Goal: Task Accomplishment & Management: Manage account settings

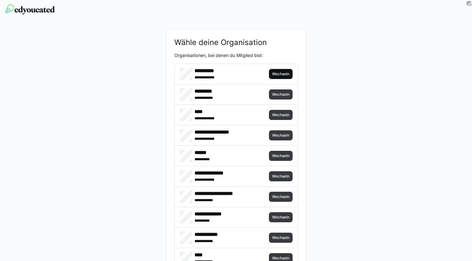
click at [285, 75] on span "Wechseln" at bounding box center [281, 74] width 19 height 5
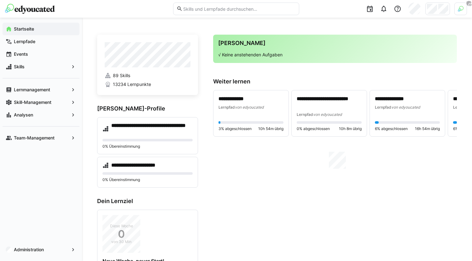
click at [461, 12] on div at bounding box center [460, 9] width 13 height 13
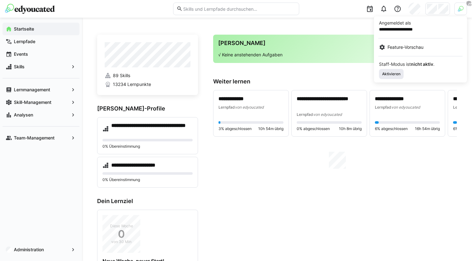
click at [396, 73] on span "Aktivieren" at bounding box center [392, 74] width 20 height 5
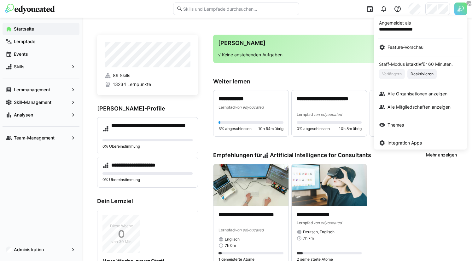
click at [438, 10] on div at bounding box center [236, 130] width 472 height 261
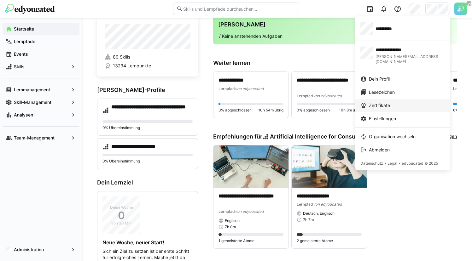
scroll to position [20, 0]
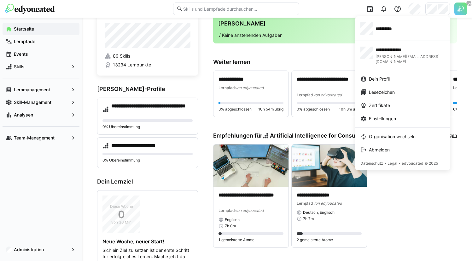
click at [459, 17] on div at bounding box center [236, 130] width 472 height 261
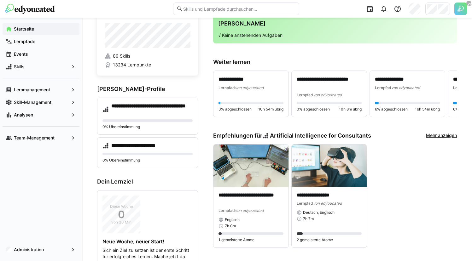
click at [460, 13] on img at bounding box center [460, 9] width 13 height 13
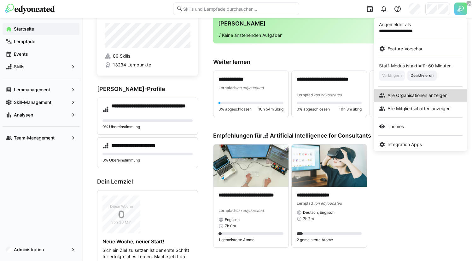
click at [408, 94] on span "Alle Organisationen anzeigen" at bounding box center [418, 95] width 60 height 6
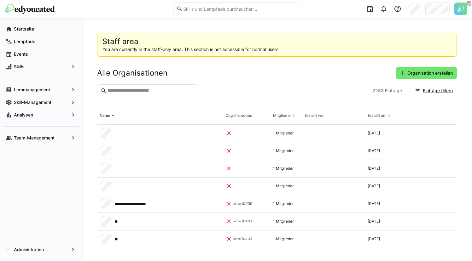
click at [184, 94] on eds-input at bounding box center [147, 91] width 101 height 13
click at [170, 89] on input "text" at bounding box center [151, 91] width 88 height 6
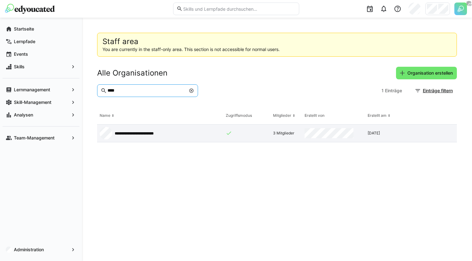
type input "****"
click at [151, 135] on strong "**********" at bounding box center [134, 134] width 39 height 4
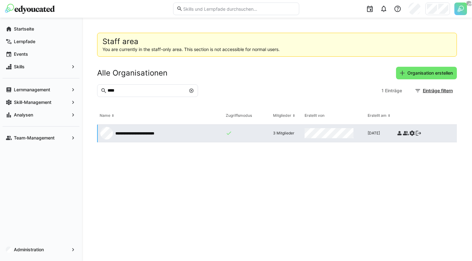
click at [124, 133] on strong "**********" at bounding box center [134, 134] width 39 height 4
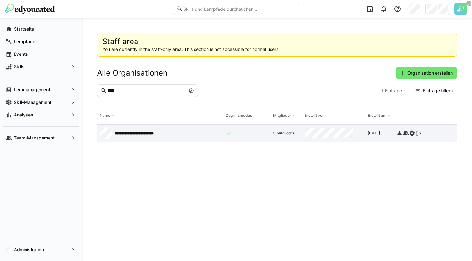
click at [401, 133] on eds-icon at bounding box center [399, 133] width 6 height 6
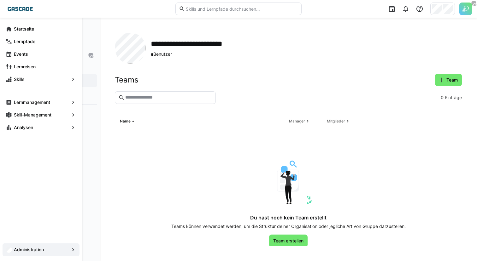
click at [0, 0] on app-navigation-label "Startseite" at bounding box center [0, 0] width 0 height 0
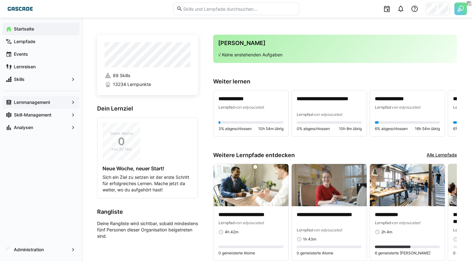
click at [56, 98] on div "Lernmanagement" at bounding box center [41, 102] width 77 height 13
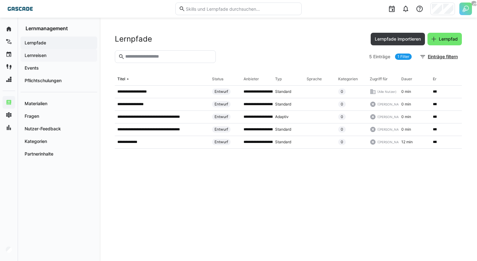
click at [63, 58] on span "Lernreisen" at bounding box center [59, 55] width 70 height 6
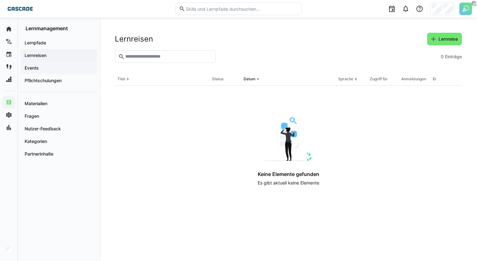
click at [53, 73] on div "Events" at bounding box center [58, 68] width 77 height 13
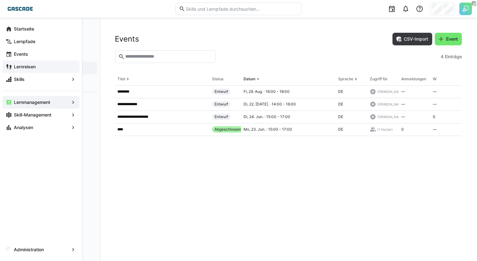
click at [31, 64] on span "Lernreisen" at bounding box center [44, 67] width 63 height 6
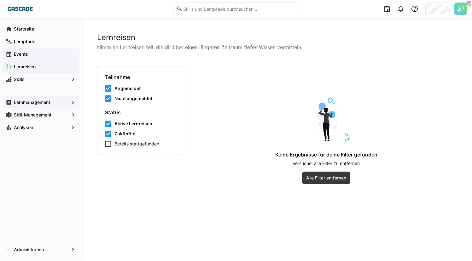
click at [37, 59] on div "Events" at bounding box center [41, 54] width 77 height 13
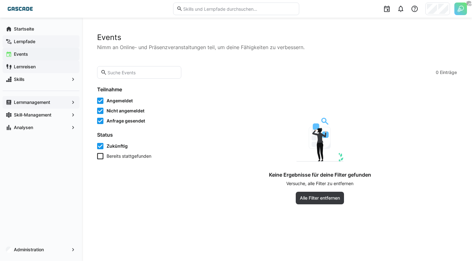
click at [44, 42] on span "Lernpfade" at bounding box center [44, 41] width 63 height 6
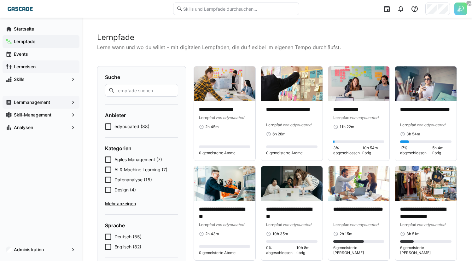
click at [457, 13] on img at bounding box center [460, 9] width 13 height 13
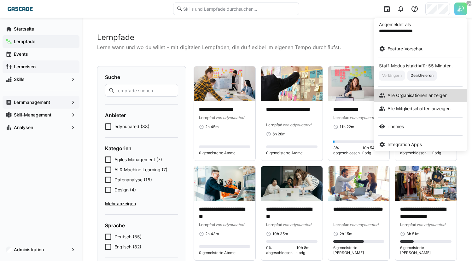
click at [413, 97] on span "Alle Organisationen anzeigen" at bounding box center [418, 95] width 60 height 6
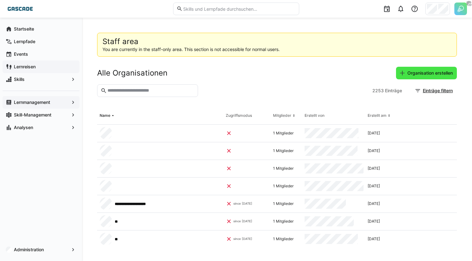
click at [413, 76] on span "Organisation erstellen" at bounding box center [429, 73] width 47 height 6
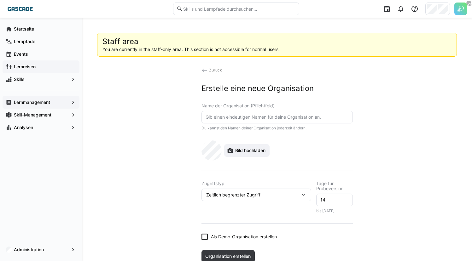
click at [230, 117] on input "text" at bounding box center [277, 117] width 144 height 6
type input "GASCADE"
type input "Gascade"
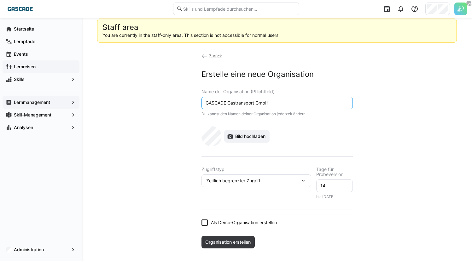
type input "GASCADE Gastransport GmbH"
click at [242, 138] on span "Bild hochladen" at bounding box center [250, 136] width 32 height 6
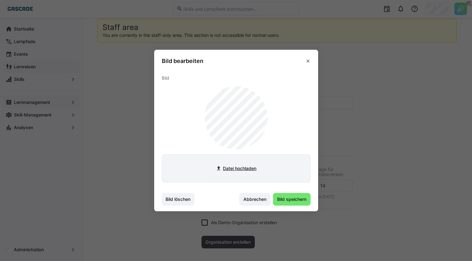
click at [247, 167] on input "file" at bounding box center [236, 169] width 148 height 28
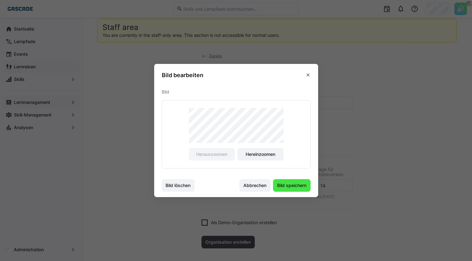
click at [290, 188] on span "Bild speichern" at bounding box center [291, 186] width 31 height 6
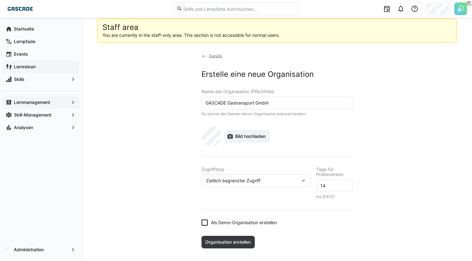
scroll to position [16, 0]
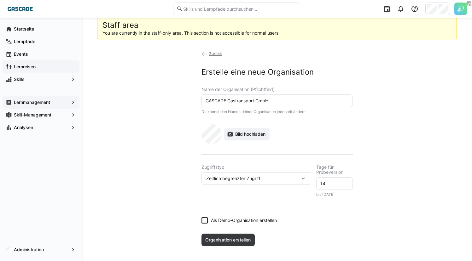
click at [276, 173] on div "Zeitlich begrenzter Zugriff" at bounding box center [257, 178] width 110 height 13
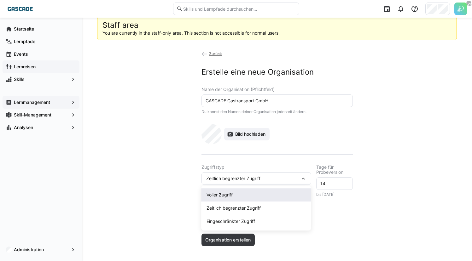
click at [240, 193] on div "Voller Zugriff" at bounding box center [257, 195] width 100 height 6
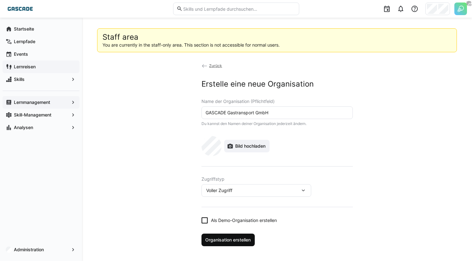
click at [231, 244] on span "Organisation erstellen" at bounding box center [229, 240] width 54 height 13
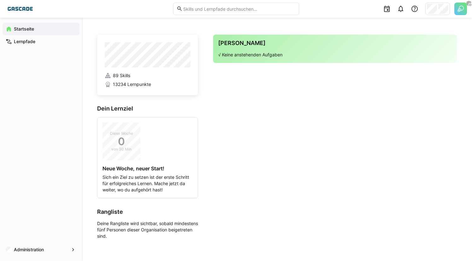
click at [462, 13] on img at bounding box center [460, 9] width 13 height 13
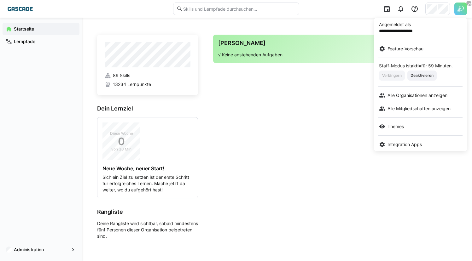
click at [462, 13] on div at bounding box center [236, 130] width 472 height 261
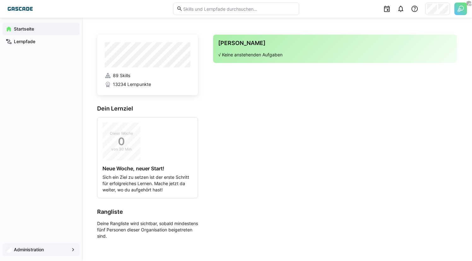
click at [68, 248] on span "Administration" at bounding box center [41, 250] width 56 height 6
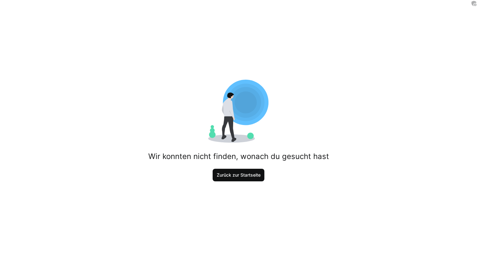
click at [228, 173] on span "Zurück zur Startseite" at bounding box center [239, 175] width 46 height 6
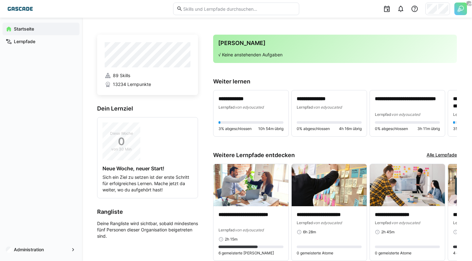
click at [457, 17] on div at bounding box center [386, 9] width 164 height 18
click at [459, 13] on img at bounding box center [460, 9] width 13 height 13
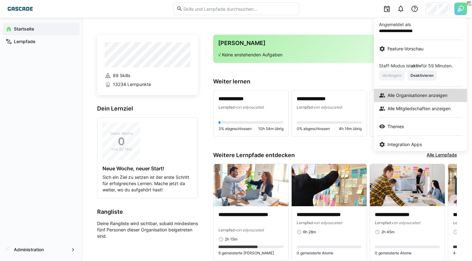
click at [404, 97] on span "Alle Organisationen anzeigen" at bounding box center [418, 95] width 60 height 6
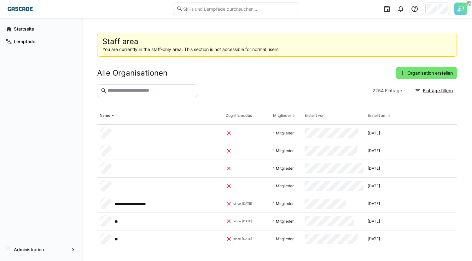
click at [179, 93] on input "text" at bounding box center [151, 91] width 88 height 6
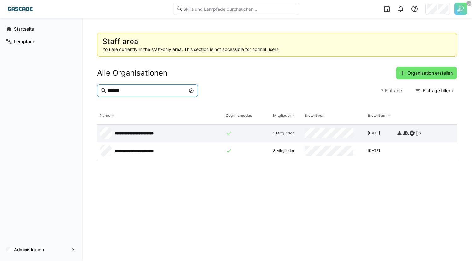
type input "*******"
click at [398, 133] on eds-icon at bounding box center [399, 133] width 6 height 6
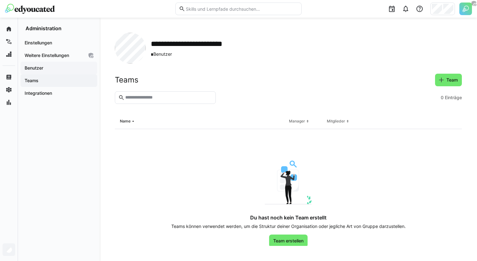
click at [67, 64] on div "Benutzer" at bounding box center [58, 68] width 77 height 13
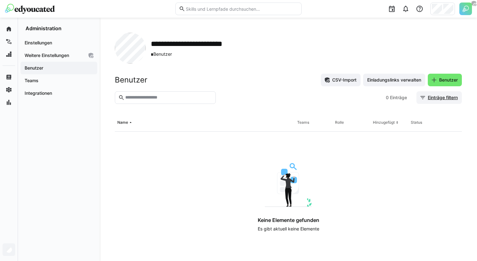
click at [444, 99] on span "Einträge filtern" at bounding box center [443, 98] width 32 height 6
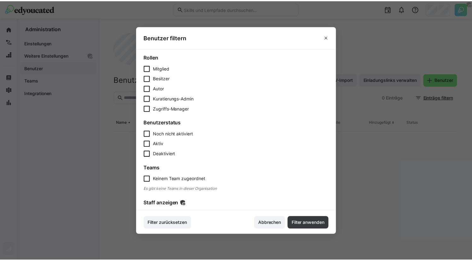
scroll to position [12, 0]
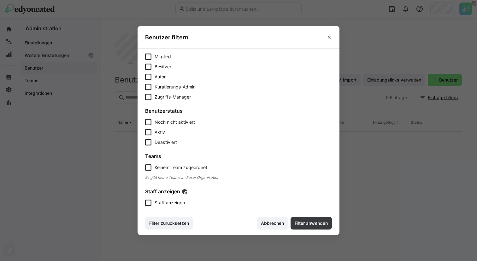
click at [178, 202] on span "Staff anzeigen" at bounding box center [170, 203] width 30 height 6
click at [307, 223] on span "Filter anwenden" at bounding box center [311, 223] width 35 height 6
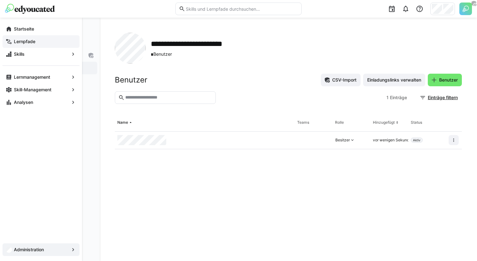
click at [22, 35] on div "Lernpfade" at bounding box center [41, 41] width 77 height 13
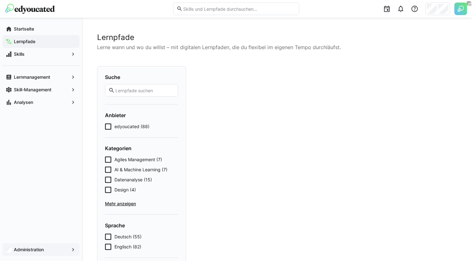
click at [0, 0] on app-navigation-label "Administration" at bounding box center [0, 0] width 0 height 0
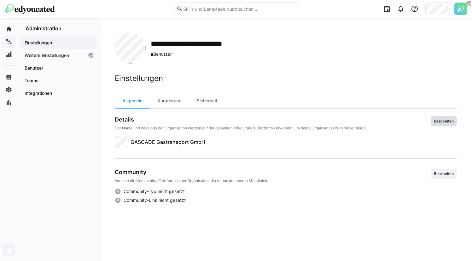
click at [432, 125] on span "Bearbeiten" at bounding box center [444, 121] width 26 height 10
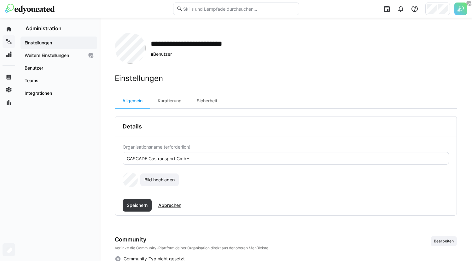
click at [256, 161] on input "GASCADE Gastransport GmbH" at bounding box center [285, 159] width 319 height 6
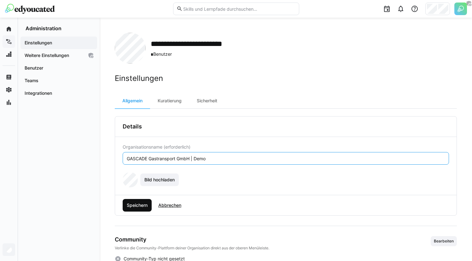
type input "GASCADE Gastransport GmbH | Demo"
click at [131, 205] on span "Speichern" at bounding box center [137, 205] width 23 height 6
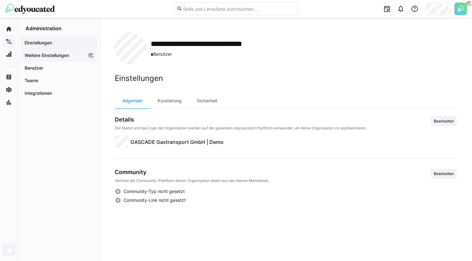
click at [0, 0] on app-navigation-label "Weitere Einstellungen" at bounding box center [0, 0] width 0 height 0
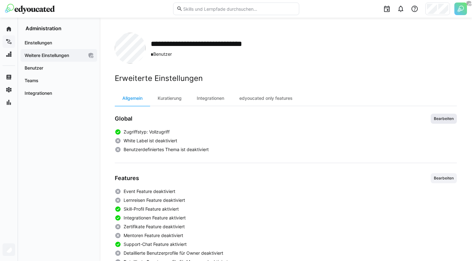
click at [441, 119] on span "Bearbeiten" at bounding box center [443, 118] width 21 height 5
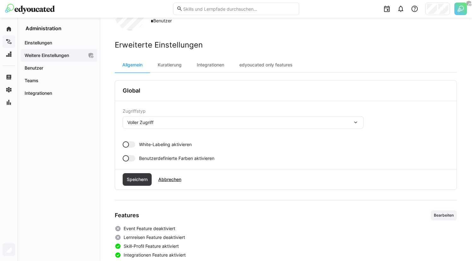
scroll to position [54, 0]
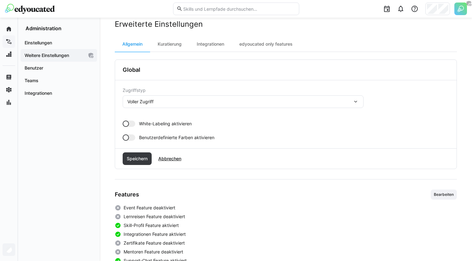
click at [133, 124] on div at bounding box center [129, 124] width 13 height 6
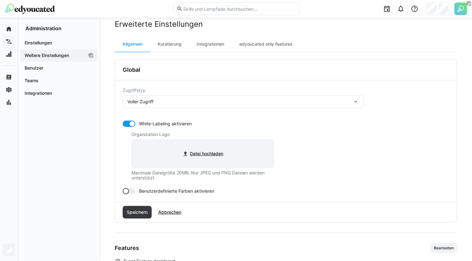
click at [193, 153] on input "file" at bounding box center [203, 154] width 142 height 28
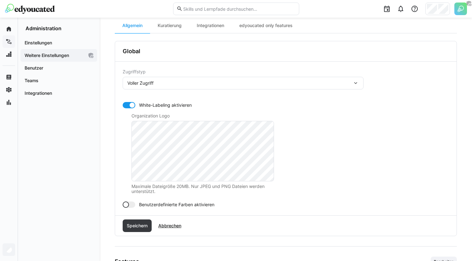
scroll to position [79, 0]
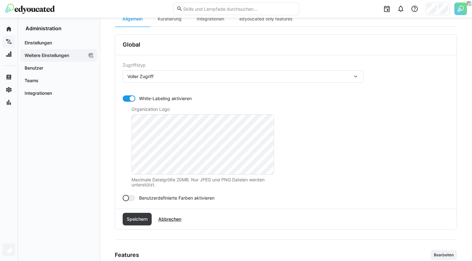
click at [131, 198] on div at bounding box center [129, 198] width 13 height 6
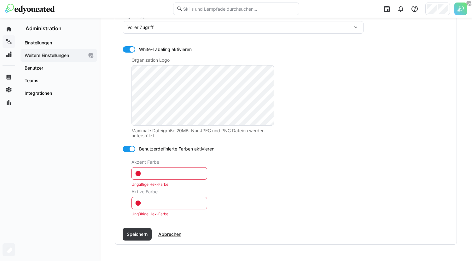
scroll to position [135, 0]
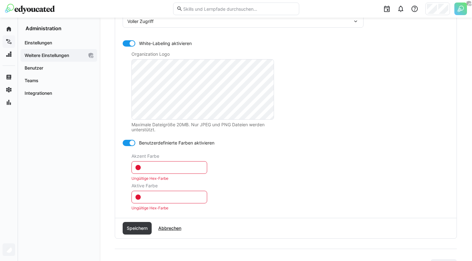
click at [170, 167] on input "text" at bounding box center [172, 168] width 62 height 6
paste input "#13566F"
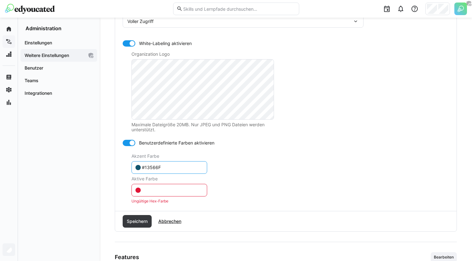
type input "#13566F"
click at [159, 186] on eds-input at bounding box center [170, 190] width 76 height 13
click at [141, 221] on span "Speichern" at bounding box center [137, 222] width 23 height 6
click at [152, 193] on input "text" at bounding box center [172, 191] width 62 height 6
paste input "#13566F"
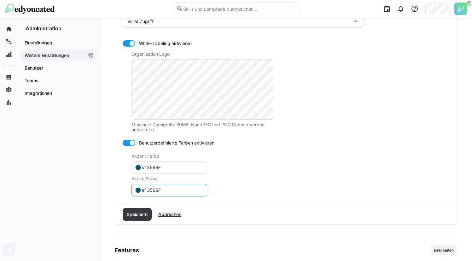
type input "#13566F"
click at [174, 170] on input "#13566F" at bounding box center [172, 168] width 62 height 6
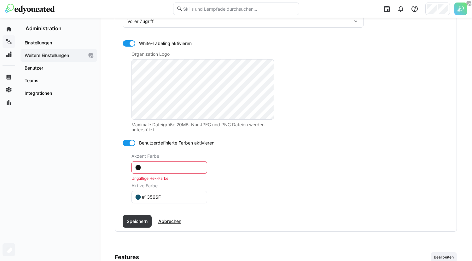
click at [235, 166] on eds-form-field "Akzent Farbe Ungültige Hex-Farbe" at bounding box center [291, 167] width 318 height 27
click at [187, 165] on input "text" at bounding box center [172, 168] width 62 height 6
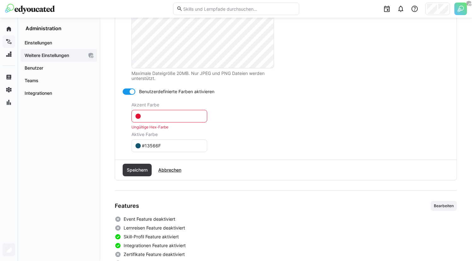
scroll to position [192, 0]
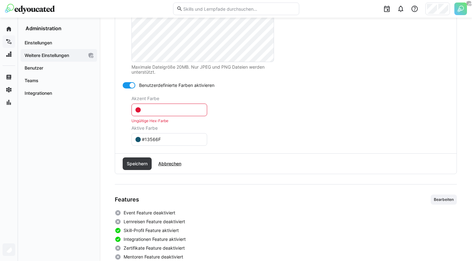
click at [190, 109] on input "text" at bounding box center [172, 110] width 62 height 6
click at [171, 143] on eds-input "#13566F" at bounding box center [170, 139] width 76 height 13
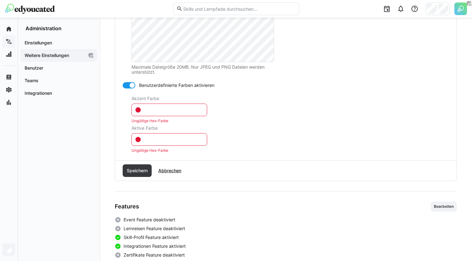
click at [235, 126] on div "Aktive Farbe" at bounding box center [291, 128] width 318 height 5
click at [132, 85] on div at bounding box center [132, 85] width 6 height 6
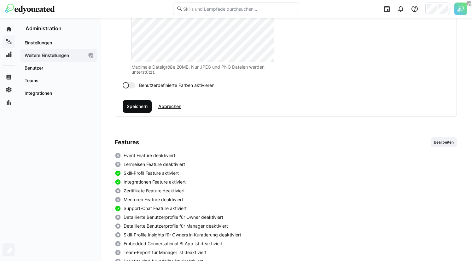
click at [133, 107] on span "Speichern" at bounding box center [137, 106] width 23 height 6
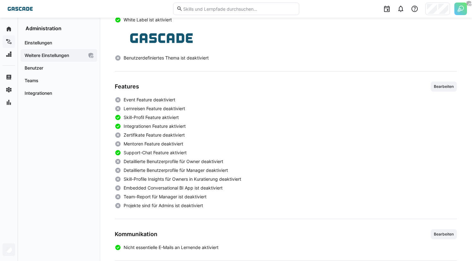
scroll to position [121, 0]
click at [447, 88] on span "Bearbeiten" at bounding box center [443, 86] width 21 height 5
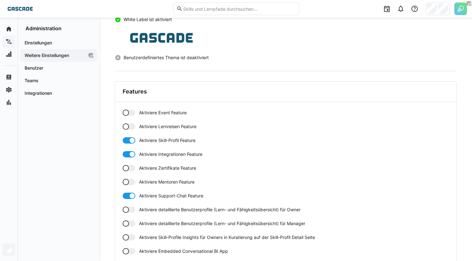
click at [127, 112] on div at bounding box center [126, 113] width 6 height 6
click at [129, 124] on div at bounding box center [129, 127] width 13 height 6
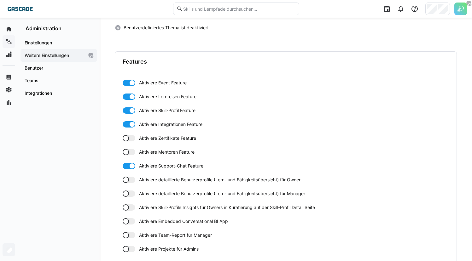
scroll to position [155, 0]
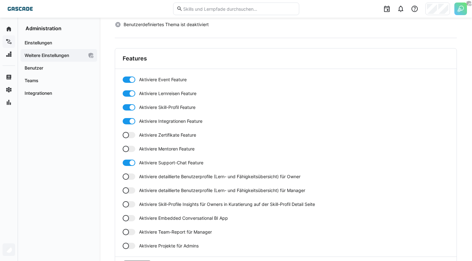
click at [129, 132] on div at bounding box center [129, 135] width 13 height 6
click at [128, 144] on div "Aktiviere Event Feature Aktiviere Lernreisen Feature Aktiviere Skill-Profil Fea…" at bounding box center [286, 163] width 326 height 173
click at [131, 149] on div at bounding box center [129, 149] width 13 height 6
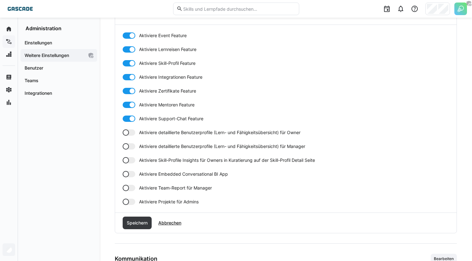
scroll to position [202, 0]
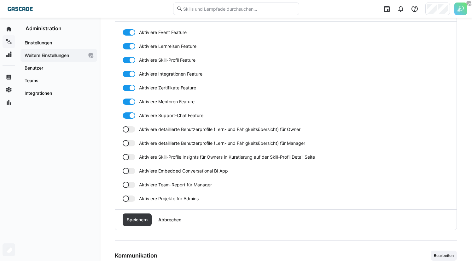
click at [128, 130] on div at bounding box center [126, 129] width 6 height 6
click at [128, 147] on div "Aktiviere Event Feature Aktiviere Lernreisen Feature Aktiviere Skill-Profil Fea…" at bounding box center [286, 115] width 326 height 173
click at [128, 145] on div at bounding box center [126, 143] width 6 height 6
click at [128, 155] on div at bounding box center [129, 157] width 13 height 6
click at [125, 184] on div at bounding box center [126, 185] width 6 height 6
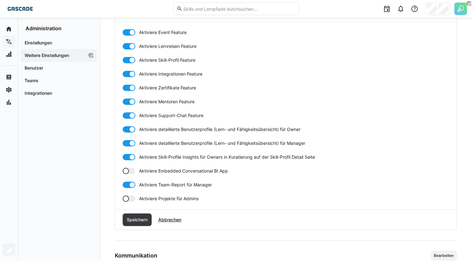
click at [128, 193] on div "Aktiviere Event Feature Aktiviere Lernreisen Feature Aktiviere Skill-Profil Fea…" at bounding box center [286, 115] width 326 height 173
click at [129, 196] on div at bounding box center [129, 199] width 13 height 6
click at [144, 223] on span "Speichern" at bounding box center [137, 220] width 23 height 6
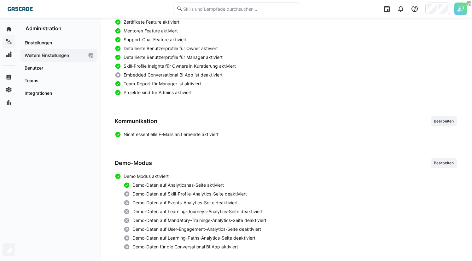
scroll to position [238, 0]
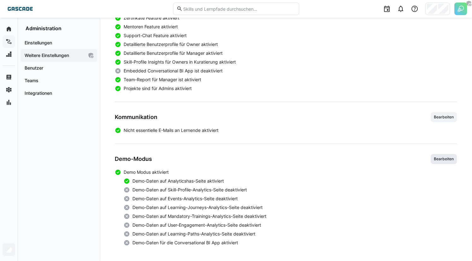
click at [445, 157] on span "Bearbeiten" at bounding box center [443, 159] width 21 height 5
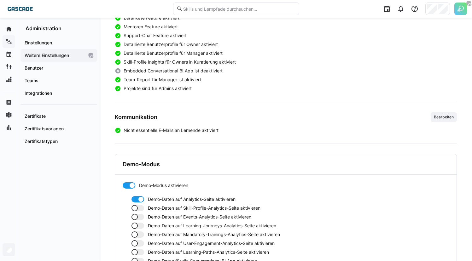
scroll to position [285, 0]
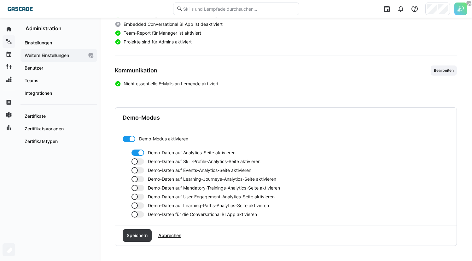
click at [141, 163] on div at bounding box center [138, 162] width 13 height 6
click at [141, 176] on div at bounding box center [138, 179] width 13 height 6
click at [140, 171] on div at bounding box center [138, 170] width 13 height 6
click at [140, 189] on div at bounding box center [138, 188] width 13 height 6
click at [140, 198] on div at bounding box center [138, 197] width 13 height 6
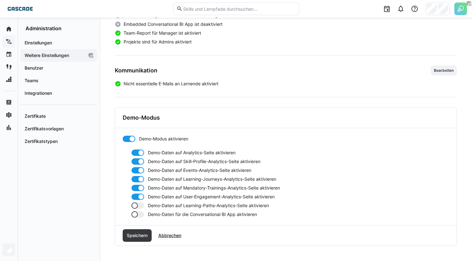
click at [140, 203] on div at bounding box center [138, 206] width 13 height 6
click at [141, 216] on div at bounding box center [138, 215] width 13 height 6
click at [142, 239] on span "Speichern" at bounding box center [137, 236] width 29 height 13
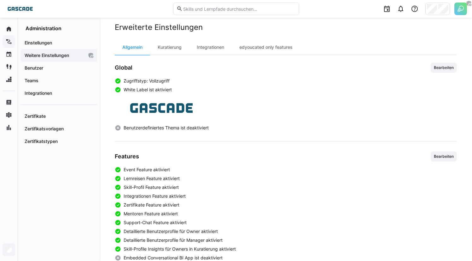
scroll to position [0, 0]
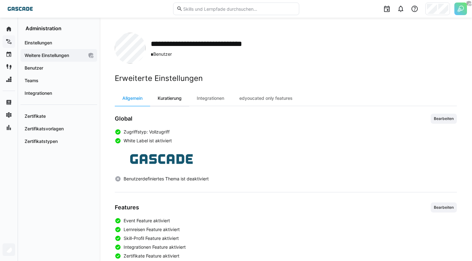
click at [180, 97] on div "Kuratierung" at bounding box center [169, 98] width 39 height 15
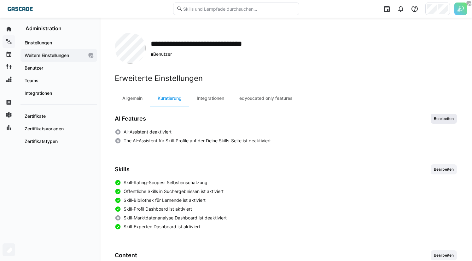
click at [443, 123] on span "Bearbeiten" at bounding box center [444, 119] width 26 height 10
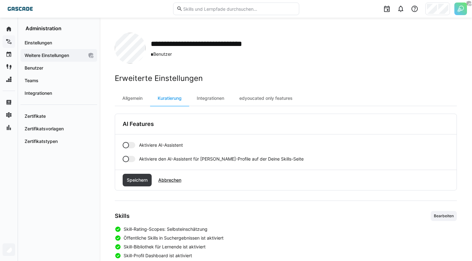
click at [123, 142] on app-toggle "Aktiviere AI-Assistent" at bounding box center [286, 145] width 326 height 6
click at [130, 155] on div "Aktiviere AI-Assistent Aktiviere den AI-Assistent für Skill-Profile auf der Dei…" at bounding box center [286, 152] width 326 height 20
click at [132, 161] on div at bounding box center [129, 159] width 13 height 6
click at [136, 182] on span "Speichern" at bounding box center [137, 180] width 23 height 6
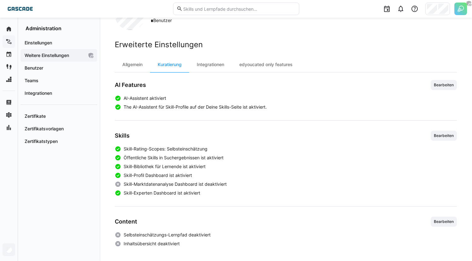
scroll to position [35, 0]
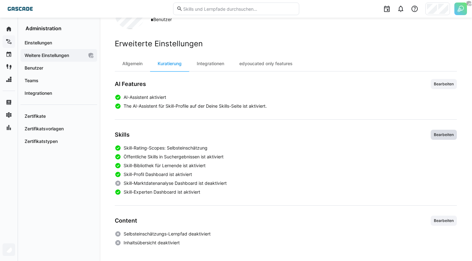
click at [444, 136] on span "Bearbeiten" at bounding box center [443, 134] width 21 height 5
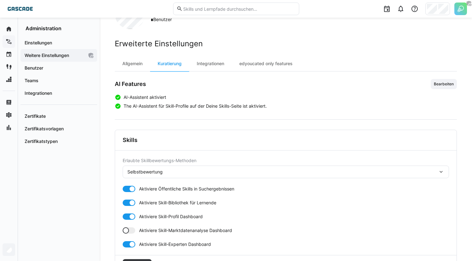
click at [210, 164] on div "Erlaubte Skillbewertungs-Methoden Selbstbewertung" at bounding box center [286, 168] width 326 height 20
click at [211, 178] on div "Selbstbewertung" at bounding box center [286, 172] width 326 height 13
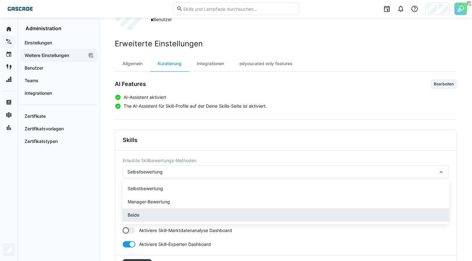
click at [177, 214] on div "Beide" at bounding box center [286, 215] width 316 height 6
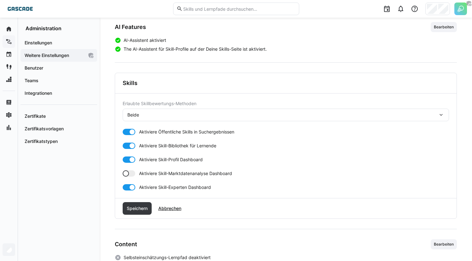
scroll to position [115, 0]
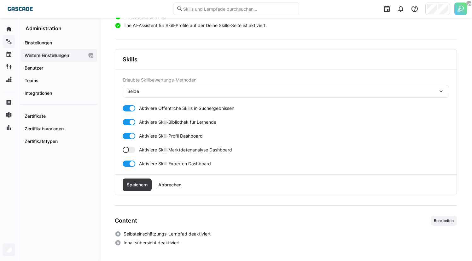
click at [144, 192] on div "Speichern Abbrechen" at bounding box center [286, 185] width 342 height 20
click at [145, 189] on span "Speichern" at bounding box center [137, 185] width 29 height 13
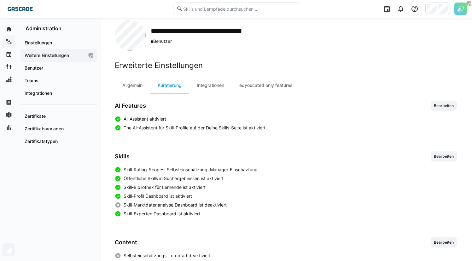
scroll to position [0, 0]
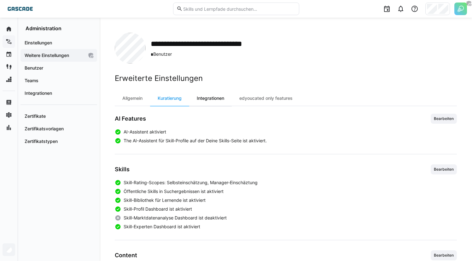
click at [217, 100] on div "Integrationen" at bounding box center [210, 98] width 43 height 15
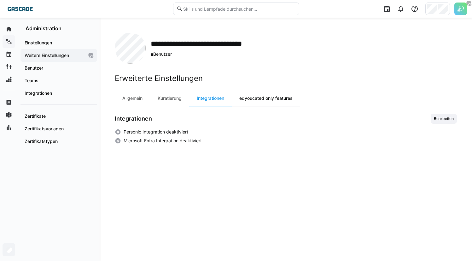
click at [268, 97] on div "edyoucated only features" at bounding box center [266, 98] width 68 height 15
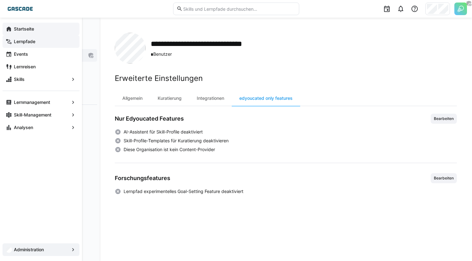
click at [31, 32] on div "Startseite" at bounding box center [41, 29] width 77 height 13
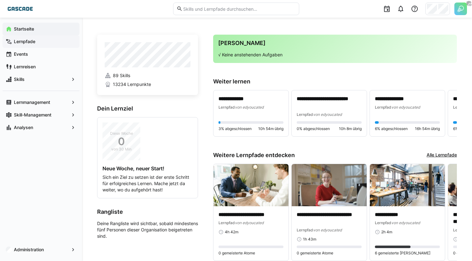
click at [64, 41] on span "Lernpfade" at bounding box center [44, 41] width 63 height 6
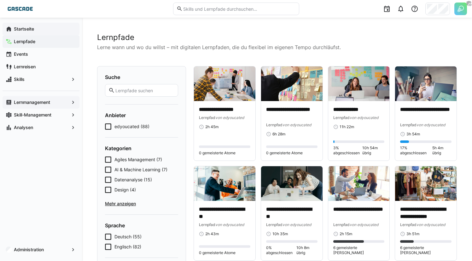
click at [0, 0] on app-navigation-label "Lernmanagement" at bounding box center [0, 0] width 0 height 0
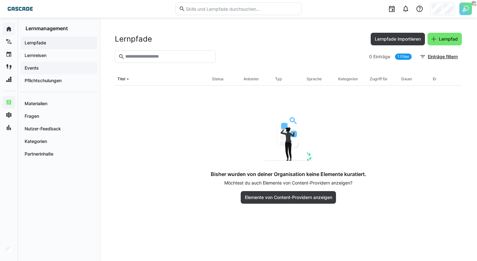
click at [48, 70] on span "Events" at bounding box center [59, 68] width 70 height 6
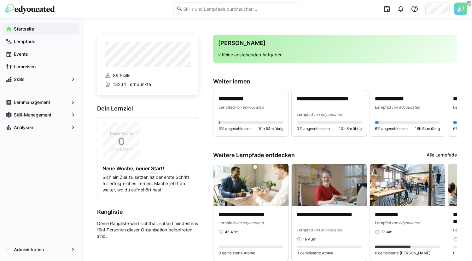
click at [32, 241] on div "Administration" at bounding box center [41, 250] width 82 height 23
click at [0, 0] on app-navigation-label "Administration" at bounding box center [0, 0] width 0 height 0
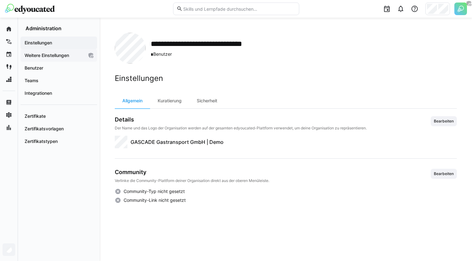
click at [0, 0] on app-navigation-label "Weitere Einstellungen" at bounding box center [0, 0] width 0 height 0
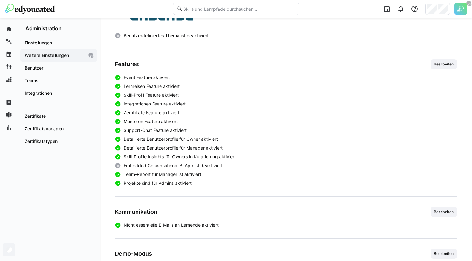
scroll to position [137, 0]
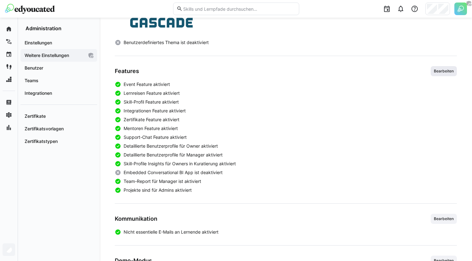
click at [435, 71] on span "Bearbeiten" at bounding box center [443, 71] width 21 height 5
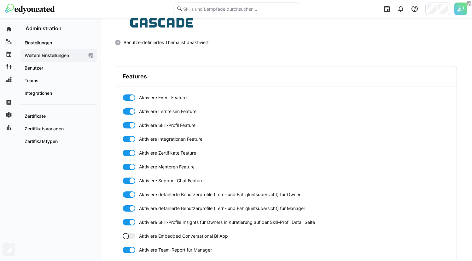
click at [457, 10] on img at bounding box center [460, 9] width 13 height 13
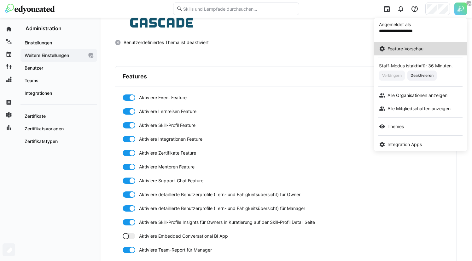
click at [404, 49] on span "Feature-Vorschau" at bounding box center [406, 49] width 36 height 6
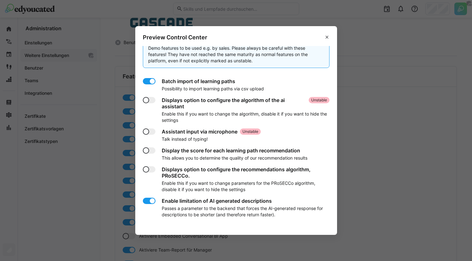
scroll to position [0, 0]
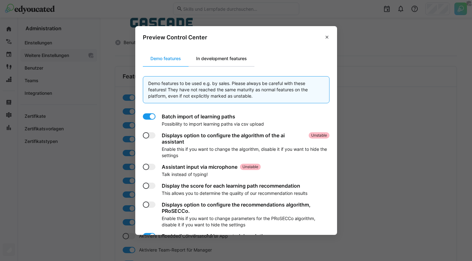
click at [213, 56] on div "In development features" at bounding box center [222, 58] width 66 height 15
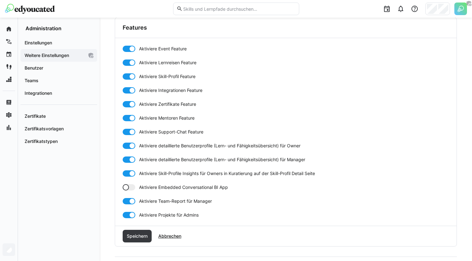
scroll to position [190, 0]
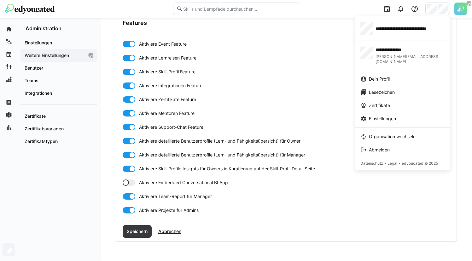
click at [463, 15] on div at bounding box center [236, 130] width 472 height 261
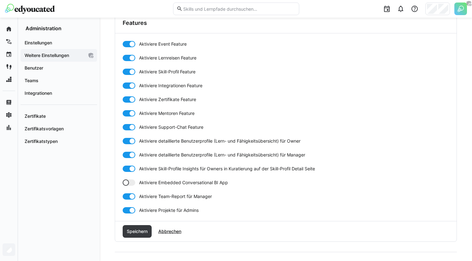
click at [460, 13] on img at bounding box center [460, 9] width 13 height 13
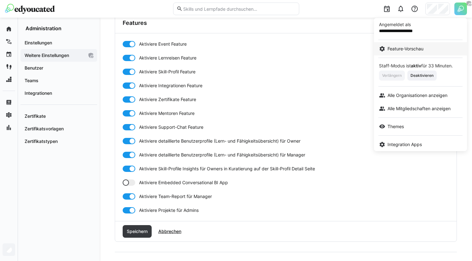
click at [411, 45] on link "Feature-Vorschau" at bounding box center [420, 48] width 93 height 13
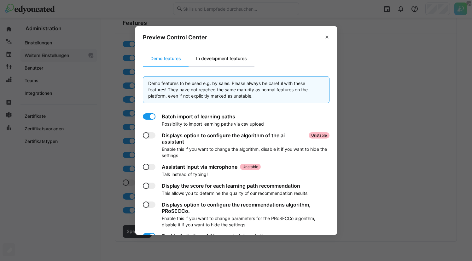
click at [249, 61] on div "In development features" at bounding box center [222, 58] width 66 height 15
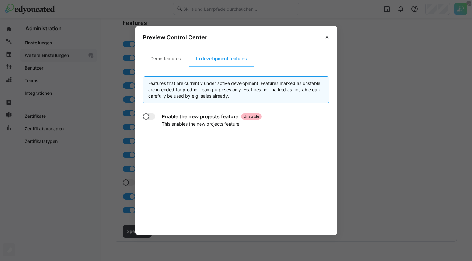
click at [157, 117] on app-toggle at bounding box center [151, 117] width 16 height 6
click at [371, 98] on eds-dialog "Preview Control Center Demo features In development features Features that are …" at bounding box center [236, 130] width 472 height 261
click at [327, 37] on eds-icon at bounding box center [327, 37] width 5 height 5
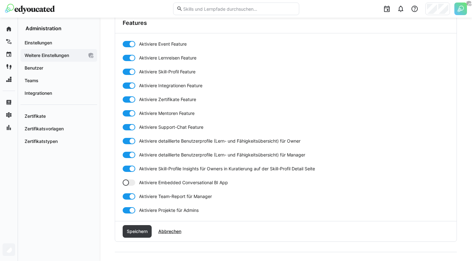
click at [48, 177] on div "Einstellungen Weitere Einstellungen Benutzer Teams Integrationen Zertifikate Ze…" at bounding box center [59, 147] width 82 height 230
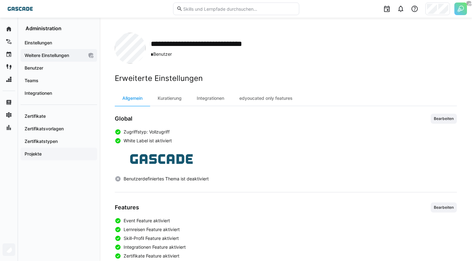
click at [54, 155] on span "Projekte" at bounding box center [59, 154] width 70 height 6
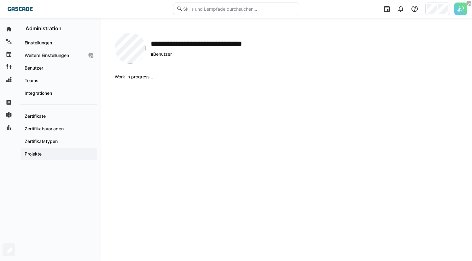
click at [467, 9] on header at bounding box center [236, 9] width 472 height 18
click at [458, 11] on img at bounding box center [460, 9] width 13 height 13
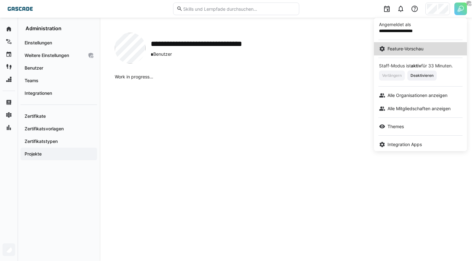
click at [396, 49] on span "Feature-Vorschau" at bounding box center [406, 49] width 36 height 6
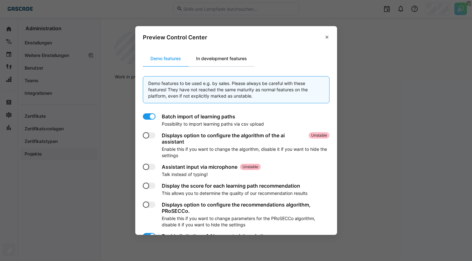
click at [249, 58] on div "In development features" at bounding box center [222, 58] width 66 height 15
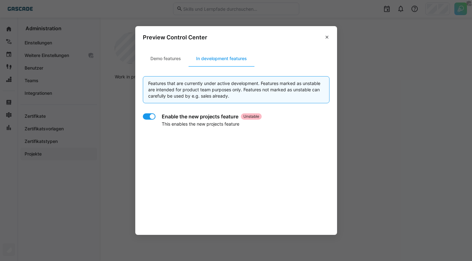
click at [155, 118] on div at bounding box center [152, 117] width 6 height 6
click at [330, 36] on eds-icon at bounding box center [327, 37] width 5 height 5
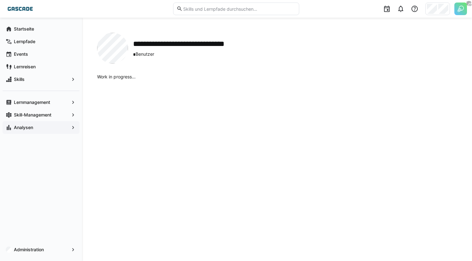
click at [50, 131] on span "Analysen" at bounding box center [41, 128] width 56 height 6
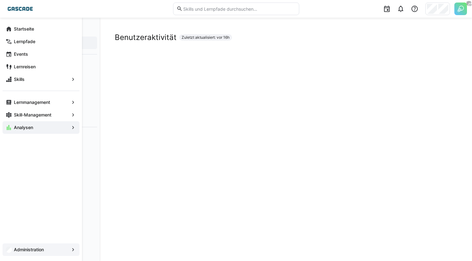
click at [0, 0] on app-navigation-label "Administration" at bounding box center [0, 0] width 0 height 0
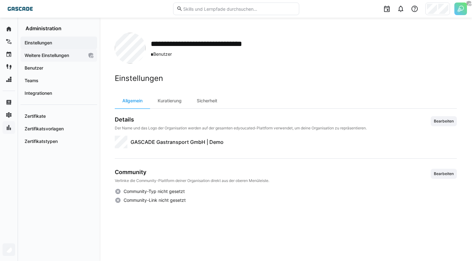
click at [0, 0] on app-navigation-label "Weitere Einstellungen" at bounding box center [0, 0] width 0 height 0
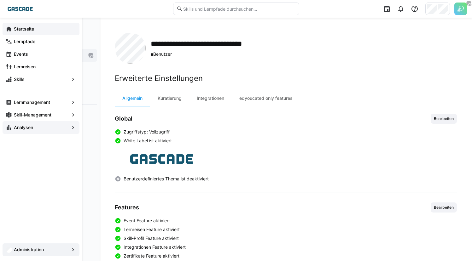
click at [0, 0] on app-navigation-label "Startseite" at bounding box center [0, 0] width 0 height 0
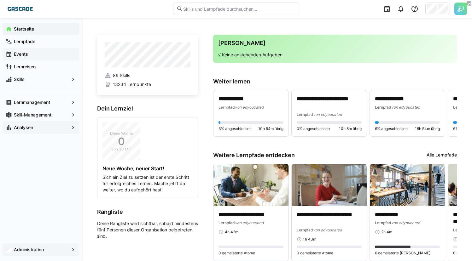
click at [42, 55] on span "Events" at bounding box center [44, 54] width 63 height 6
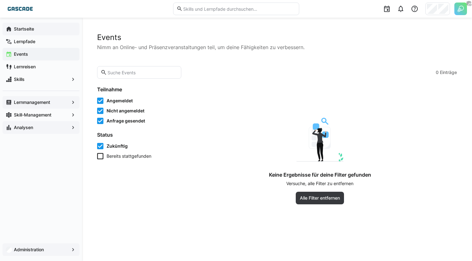
click at [50, 105] on span "Lernmanagement" at bounding box center [41, 102] width 56 height 6
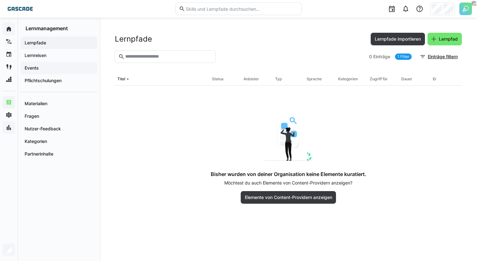
click at [76, 71] on span "Events" at bounding box center [59, 68] width 70 height 6
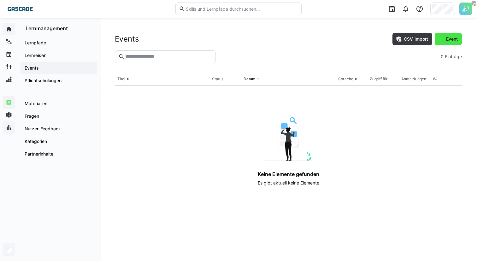
click at [447, 38] on span "Event" at bounding box center [452, 39] width 14 height 6
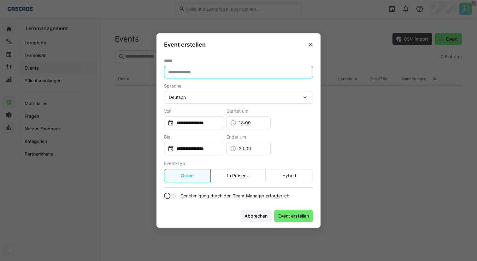
click at [221, 71] on input "text" at bounding box center [238, 72] width 142 height 6
paste input "**********"
type input "**********"
click at [211, 123] on input "**********" at bounding box center [197, 123] width 47 height 6
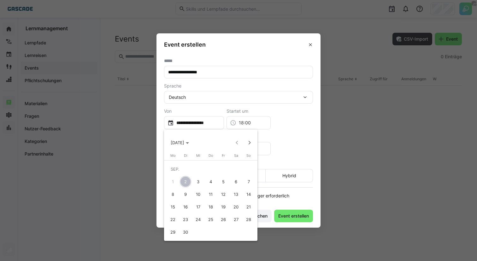
click at [212, 193] on span "11" at bounding box center [210, 194] width 11 height 11
type input "**********"
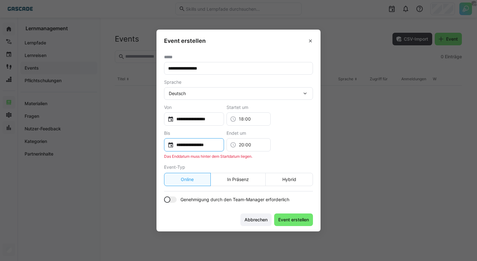
click at [205, 143] on input "**********" at bounding box center [197, 145] width 47 height 6
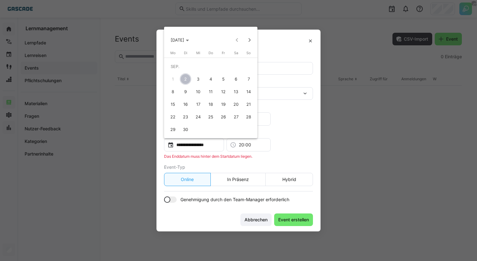
click at [211, 96] on span "11" at bounding box center [210, 91] width 11 height 11
type input "**********"
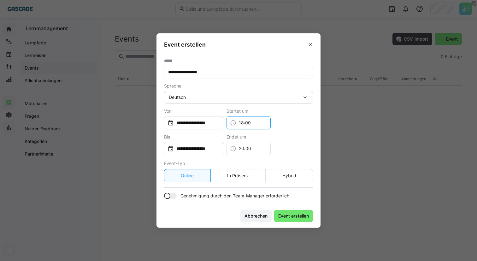
click at [250, 123] on input "18:00" at bounding box center [251, 123] width 31 height 6
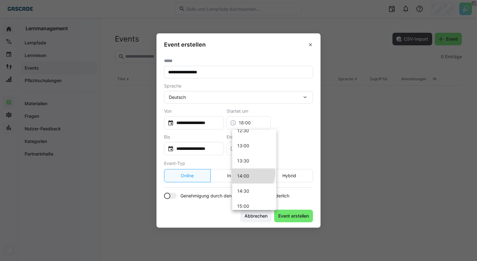
click at [249, 173] on mat-option "14:00" at bounding box center [254, 176] width 44 height 15
type input "14:00"
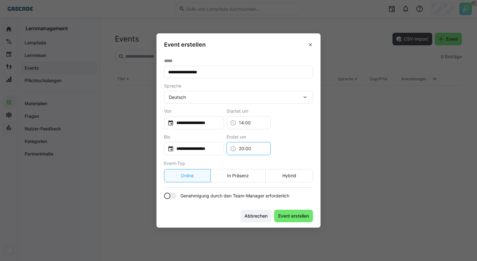
click at [254, 149] on input "20:00" at bounding box center [251, 149] width 31 height 6
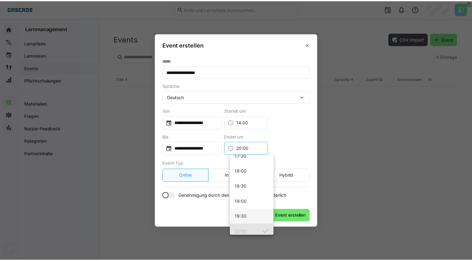
scroll to position [522, 0]
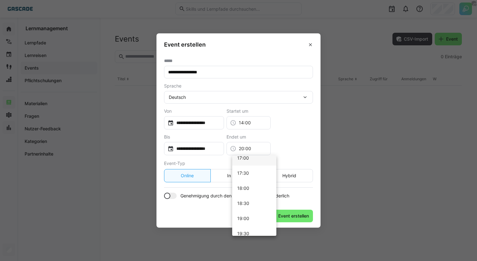
click at [253, 161] on mat-option "17:00" at bounding box center [254, 158] width 44 height 15
type input "17:00"
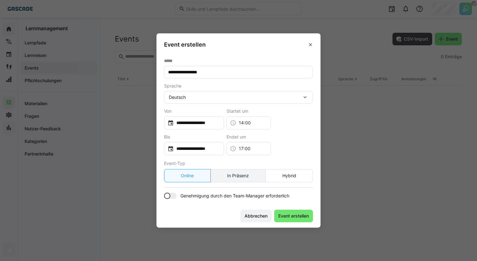
click at [226, 177] on eds-button-option "In Präsenz" at bounding box center [238, 175] width 56 height 13
click at [168, 196] on div at bounding box center [167, 196] width 6 height 6
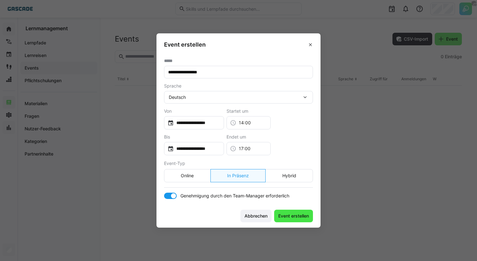
click at [294, 214] on span "Event erstellen" at bounding box center [293, 216] width 32 height 6
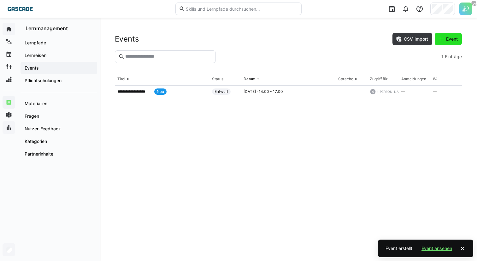
click at [437, 35] on span "Event" at bounding box center [448, 39] width 27 height 13
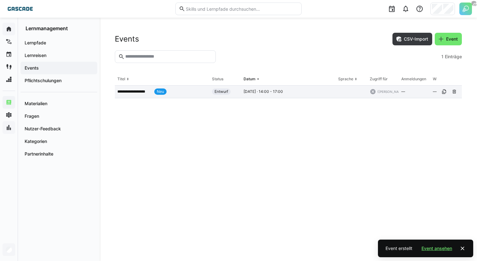
click at [185, 94] on app-table-first-column "**********" at bounding box center [162, 92] width 90 height 6
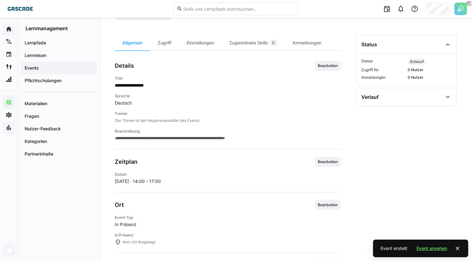
scroll to position [64, 0]
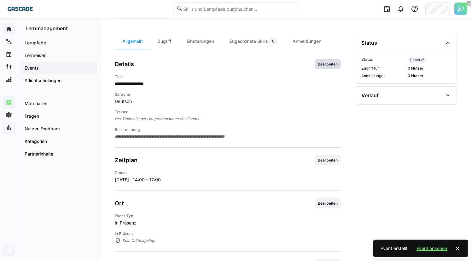
click at [326, 64] on span "Bearbeiten" at bounding box center [327, 64] width 21 height 5
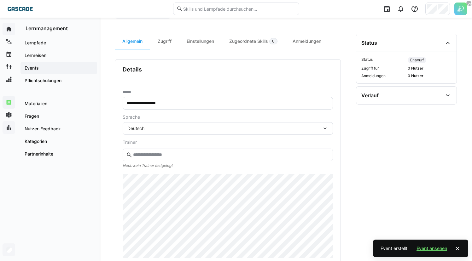
click at [196, 156] on input "text" at bounding box center [230, 155] width 197 height 6
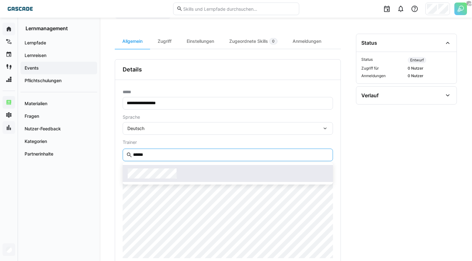
type input "******"
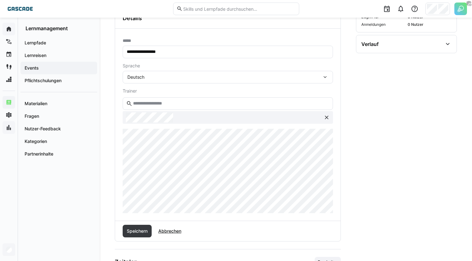
scroll to position [144, 0]
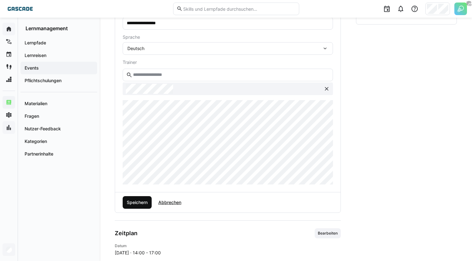
click at [142, 206] on span "Speichern" at bounding box center [137, 202] width 29 height 13
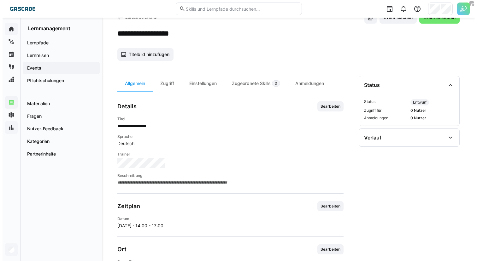
scroll to position [0, 0]
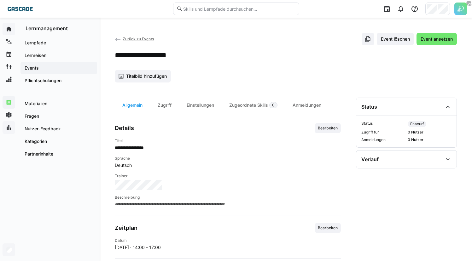
click at [119, 38] on eds-icon at bounding box center [118, 39] width 6 height 6
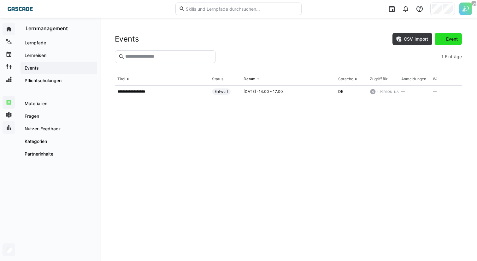
click at [449, 39] on span "Event" at bounding box center [452, 39] width 14 height 6
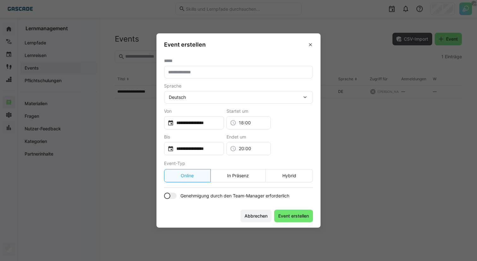
click at [259, 73] on input "text" at bounding box center [238, 72] width 142 height 6
type input "**********"
click at [216, 122] on input "**********" at bounding box center [197, 123] width 47 height 6
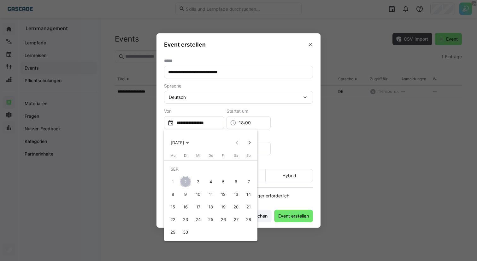
click at [201, 208] on span "17" at bounding box center [197, 207] width 11 height 11
type input "**********"
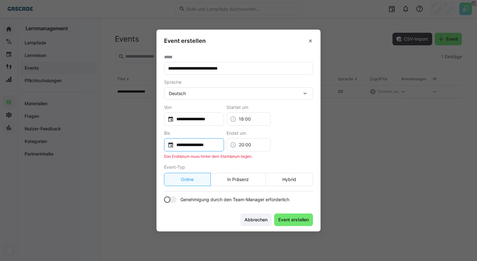
click at [198, 143] on input "**********" at bounding box center [197, 145] width 47 height 6
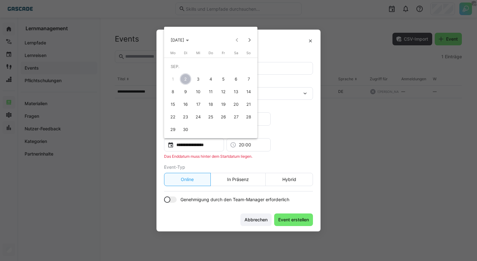
click at [199, 106] on span "17" at bounding box center [197, 104] width 11 height 11
type input "**********"
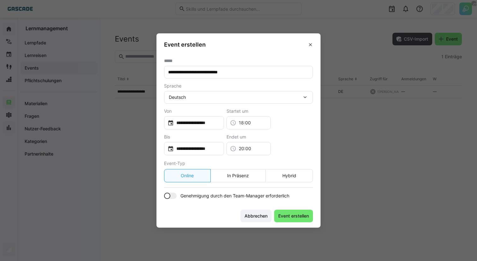
click at [186, 195] on span "Genehmigung durch den Team-Manager erforderlich" at bounding box center [234, 196] width 109 height 6
click at [258, 124] on input "18:00" at bounding box center [251, 123] width 31 height 6
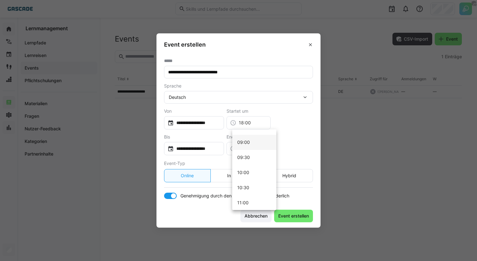
click at [250, 142] on mat-option "09:00" at bounding box center [254, 142] width 44 height 15
type input "09:00"
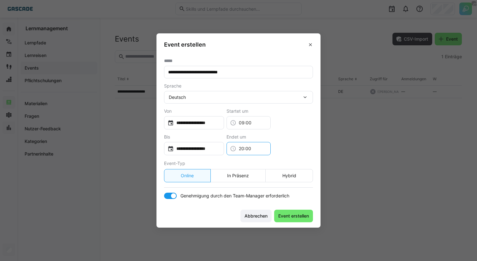
click at [251, 146] on input "20:00" at bounding box center [251, 149] width 31 height 6
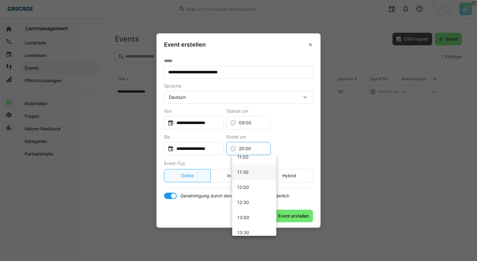
scroll to position [344, 0]
click at [254, 202] on mat-option "12:30" at bounding box center [254, 199] width 44 height 15
type input "12:30"
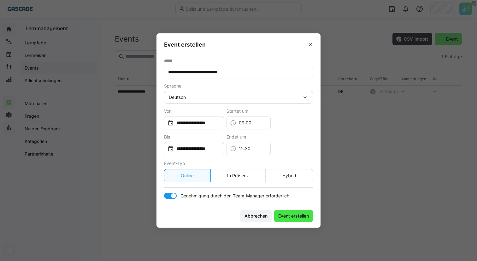
click at [293, 216] on span "Event erstellen" at bounding box center [293, 216] width 32 height 6
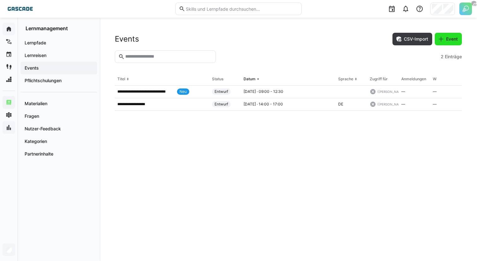
click at [448, 37] on span "Event" at bounding box center [452, 39] width 14 height 6
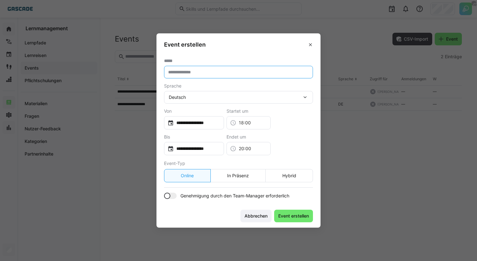
click at [229, 71] on input "text" at bounding box center [238, 72] width 142 height 6
type input "**********"
click at [191, 120] on input "**********" at bounding box center [197, 123] width 47 height 6
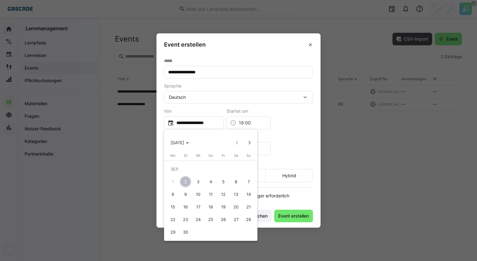
click at [209, 220] on span "25" at bounding box center [210, 219] width 11 height 11
type input "**********"
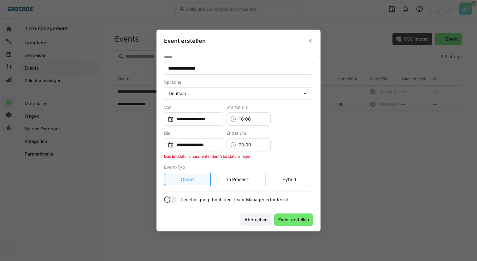
click at [204, 152] on app-from-to-datepicker "**********" at bounding box center [238, 132] width 149 height 54
click at [205, 151] on div "**********" at bounding box center [194, 144] width 60 height 13
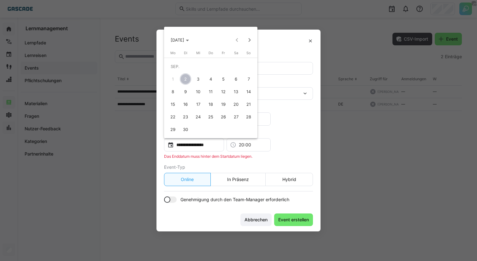
click at [212, 120] on span "25" at bounding box center [210, 116] width 11 height 11
type input "**********"
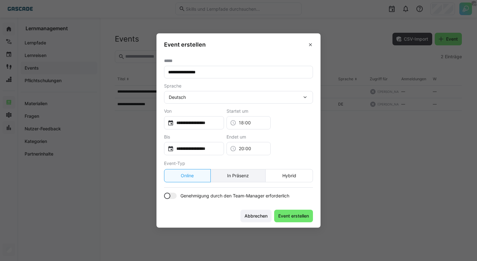
click at [231, 177] on eds-button-option "In Präsenz" at bounding box center [238, 175] width 56 height 13
click at [249, 127] on div "18:00" at bounding box center [248, 122] width 44 height 13
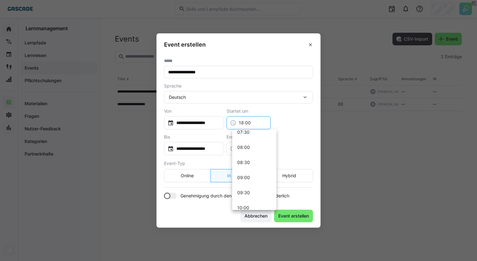
scroll to position [248, 0]
click at [253, 159] on mat-option "09:00" at bounding box center [254, 163] width 44 height 15
type input "09:00"
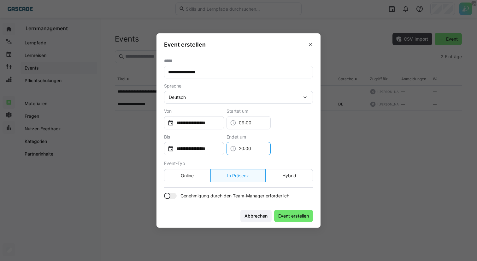
click at [253, 146] on input "20:00" at bounding box center [251, 149] width 31 height 6
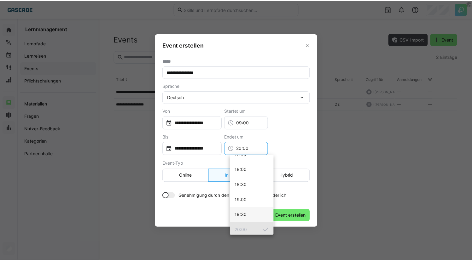
scroll to position [539, 0]
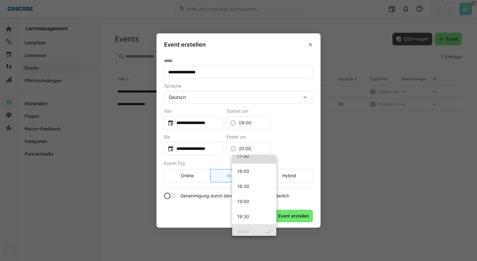
click at [252, 161] on mat-option "17:30" at bounding box center [254, 156] width 44 height 15
type input "17:30"
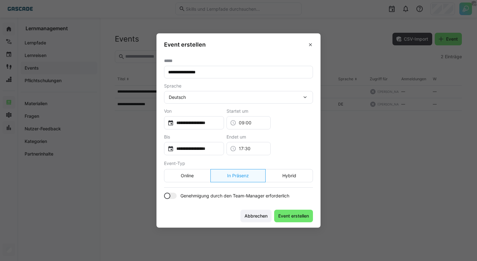
click at [170, 193] on div at bounding box center [170, 196] width 13 height 6
click at [284, 221] on span "Event erstellen" at bounding box center [293, 216] width 39 height 13
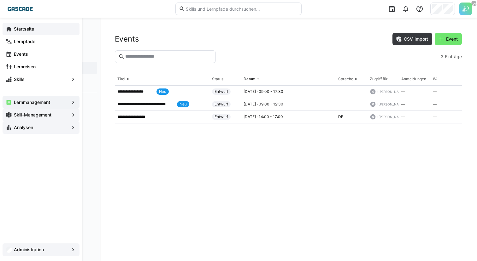
click at [0, 0] on app-navigation-label "Skill-Management" at bounding box center [0, 0] width 0 height 0
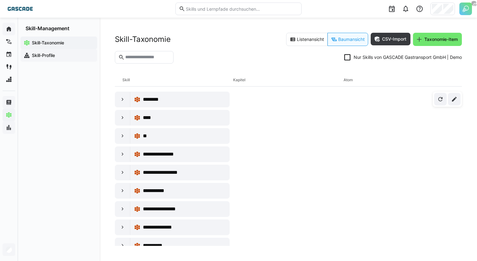
click at [84, 57] on span "Skill-Profile" at bounding box center [62, 55] width 63 height 6
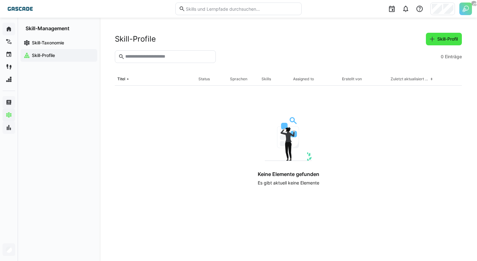
click at [441, 35] on span "Skill-Profil" at bounding box center [444, 39] width 36 height 13
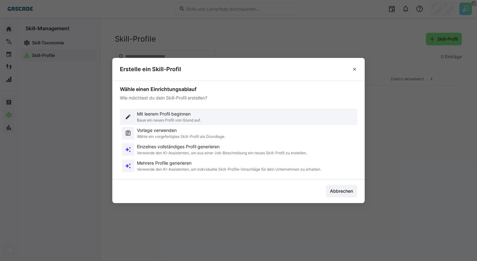
click at [203, 120] on div "Mit leerem Profil beginnen Baue ein neues Profil von Grund auf." at bounding box center [238, 117] width 233 height 13
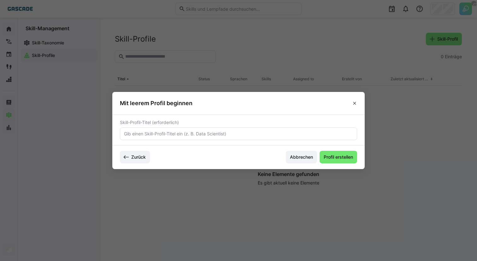
click at [212, 137] on eds-input at bounding box center [238, 134] width 237 height 13
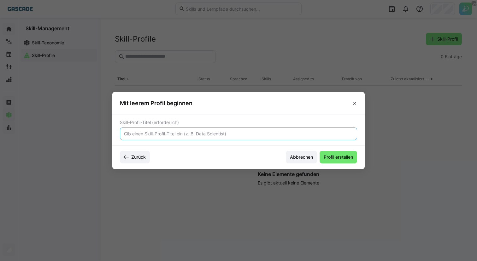
paste input "Plangungsingenieur (m/w/d) – EMR Technik"
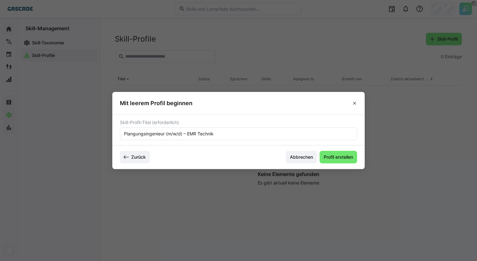
drag, startPoint x: 336, startPoint y: 155, endPoint x: 202, endPoint y: 155, distance: 134.0
click at [202, 155] on div "Zurück Abbrechen Profil erstellen" at bounding box center [238, 157] width 237 height 13
click at [184, 135] on input "Plangungsingenieur (m/w/d) – EMR Technik" at bounding box center [238, 134] width 230 height 6
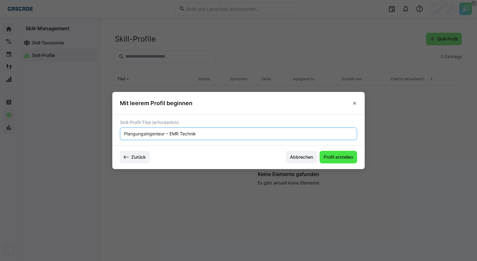
type input "Plangungsingenieur – EMR Technik"
click at [341, 155] on span "Profil erstellen" at bounding box center [338, 157] width 31 height 6
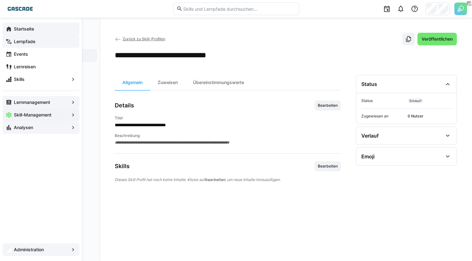
click at [0, 0] on app-navigation-label "Lernpfade" at bounding box center [0, 0] width 0 height 0
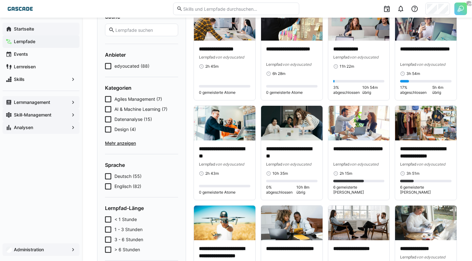
scroll to position [64, 0]
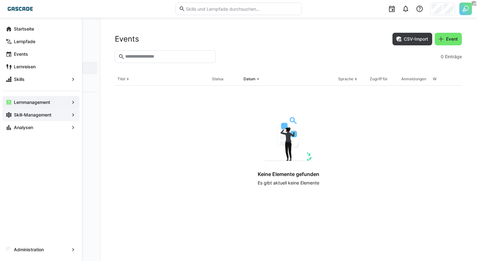
click at [34, 111] on div "Skill-Management" at bounding box center [41, 115] width 77 height 13
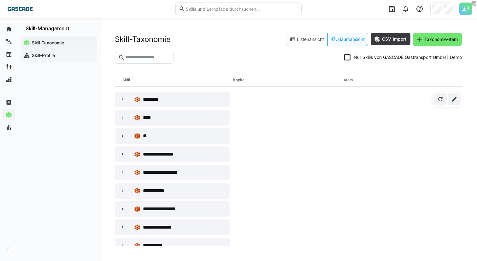
click at [74, 58] on span "Skill-Profile" at bounding box center [62, 55] width 63 height 6
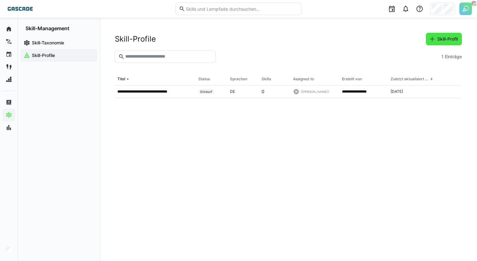
click at [448, 35] on span "Skill-Profil" at bounding box center [444, 39] width 36 height 13
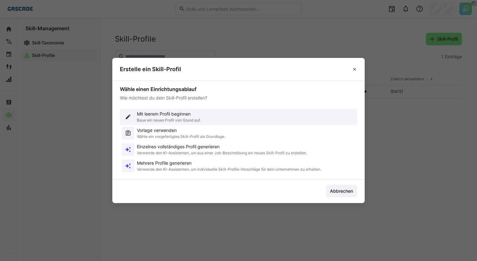
click at [262, 109] on div "Mit leerem Profil beginnen Baue ein neues Profil von Grund auf." at bounding box center [238, 117] width 237 height 16
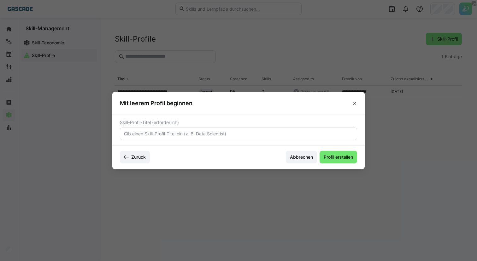
click at [237, 137] on input "text" at bounding box center [238, 134] width 230 height 6
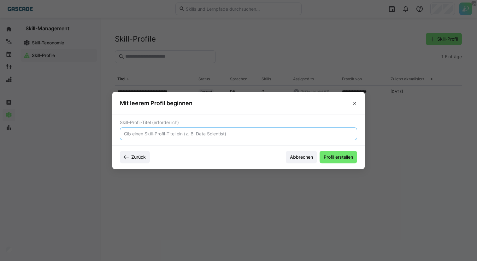
paste input "IT Solution Architect Cloud"
type input "IT Solution Architect Cloud"
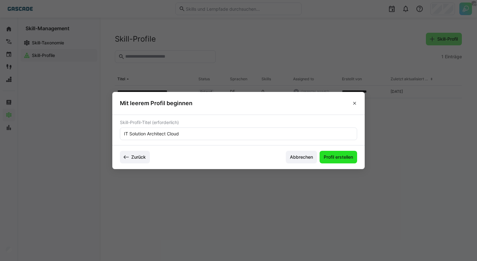
click at [335, 161] on span "Profil erstellen" at bounding box center [338, 157] width 38 height 13
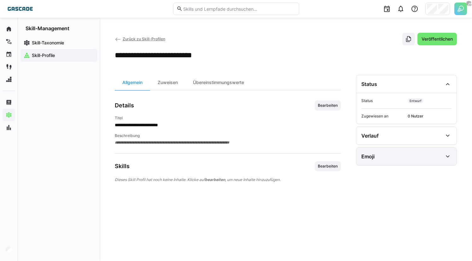
click at [405, 150] on div "Emoji" at bounding box center [406, 157] width 100 height 18
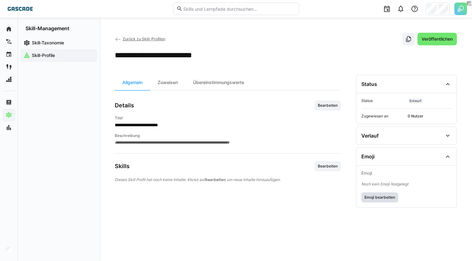
click at [385, 193] on span "Emoji bearbeiten" at bounding box center [379, 198] width 37 height 10
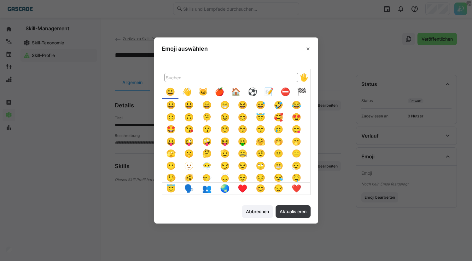
click at [261, 76] on input "Emoji auswählen" at bounding box center [231, 77] width 134 height 9
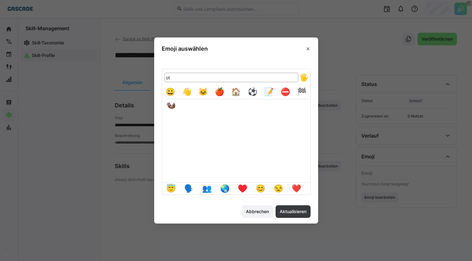
type input "o"
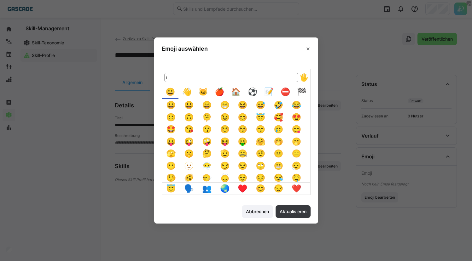
type input "it"
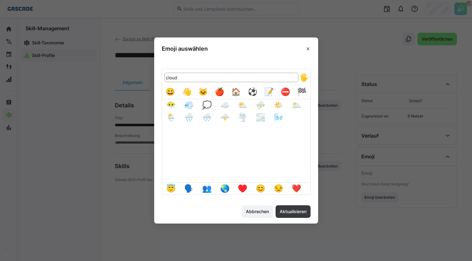
type input "cloud"
click at [210, 106] on button "💭" at bounding box center [207, 105] width 12 height 12
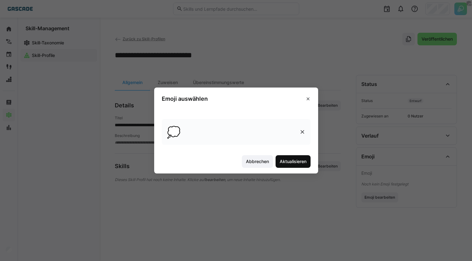
click at [307, 165] on span "Aktualisieren" at bounding box center [293, 162] width 29 height 6
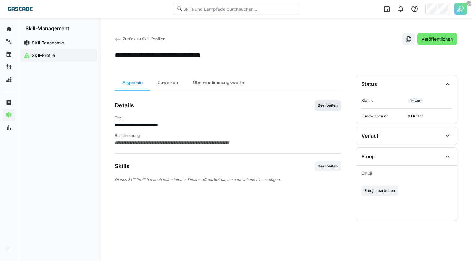
click at [331, 104] on span "Bearbeiten" at bounding box center [327, 105] width 21 height 5
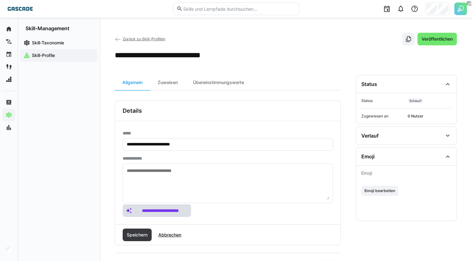
click at [178, 211] on span "**********" at bounding box center [160, 211] width 55 height 6
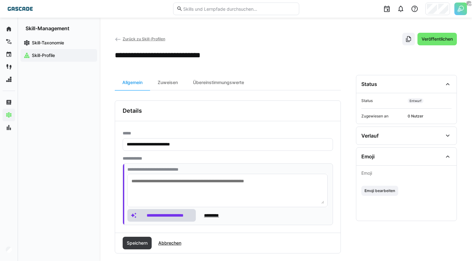
click at [178, 188] on textarea at bounding box center [227, 191] width 193 height 26
paste textarea "**********"
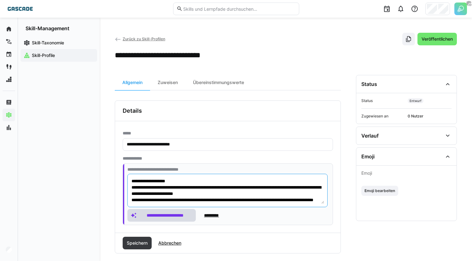
scroll to position [150, 0]
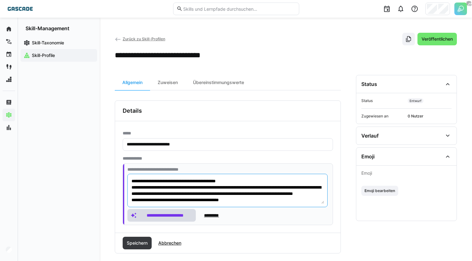
type textarea "**********"
click at [175, 217] on span "**********" at bounding box center [165, 216] width 55 height 6
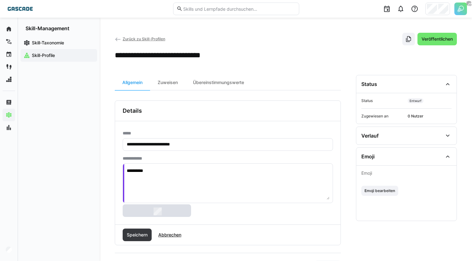
type textarea "********"
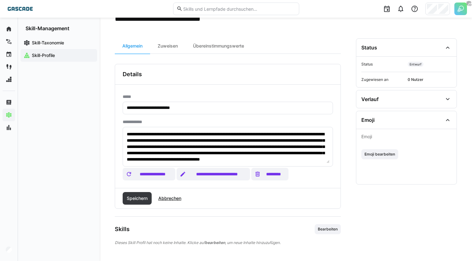
scroll to position [13, 0]
type textarea "**********"
click at [136, 196] on span "Speichern" at bounding box center [137, 199] width 23 height 6
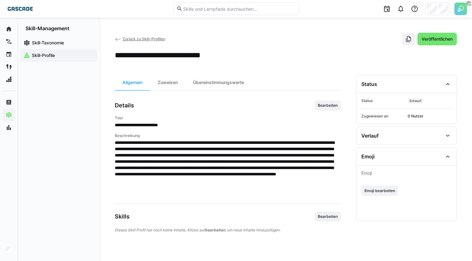
scroll to position [0, 0]
click at [116, 39] on eds-icon at bounding box center [118, 39] width 6 height 6
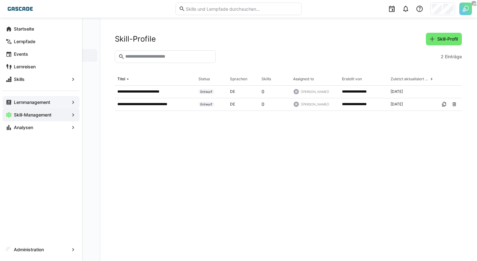
click at [0, 0] on app-navigation-label "Lernmanagement" at bounding box center [0, 0] width 0 height 0
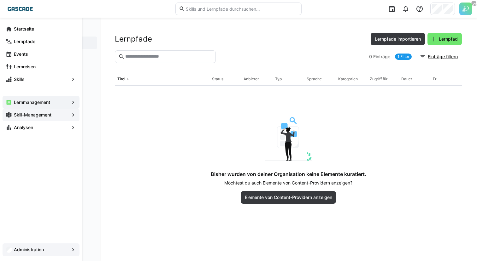
click at [28, 254] on div "Administration" at bounding box center [41, 250] width 77 height 13
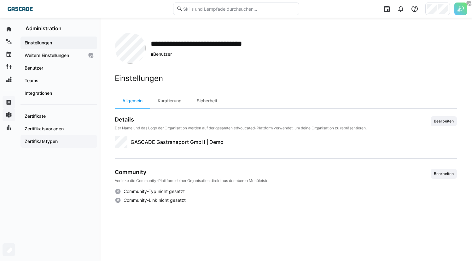
click at [0, 0] on app-navigation-label "Zertifikatstypen" at bounding box center [0, 0] width 0 height 0
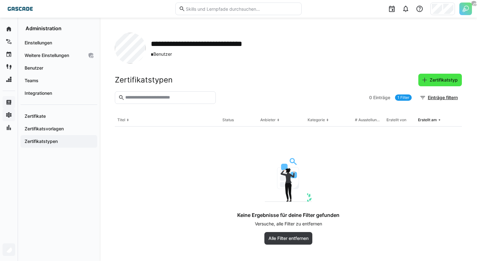
click at [440, 83] on span "Zertifikatstyp" at bounding box center [444, 80] width 30 height 6
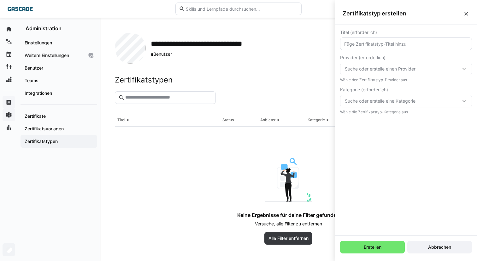
click at [401, 43] on input "text" at bounding box center [405, 44] width 125 height 6
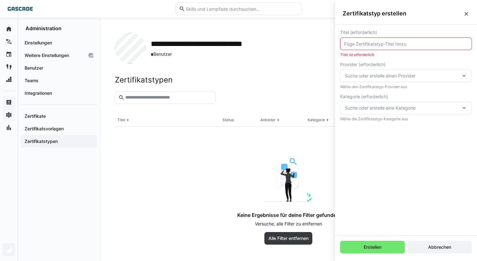
click at [394, 66] on eds-form-field "Provider (erforderlich) Suche oder erstelle einen Provider Wähle den Zertifikat…" at bounding box center [406, 75] width 132 height 27
click at [388, 46] on input "text" at bounding box center [405, 44] width 125 height 6
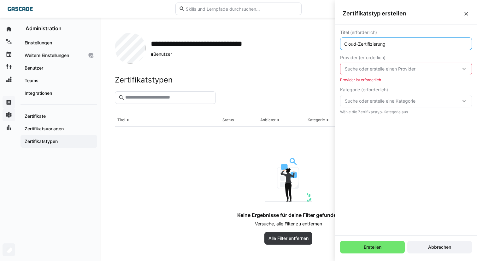
type input "Cloud-Zertifizierung"
click at [379, 70] on span "Suche oder erstelle einen Provider" at bounding box center [403, 69] width 116 height 6
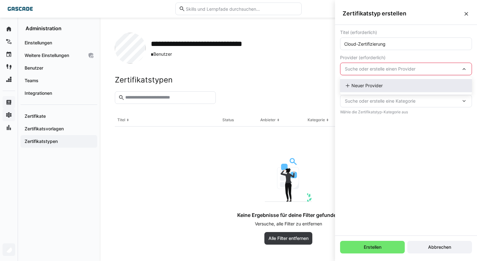
click at [378, 80] on div "Neuer Provider" at bounding box center [406, 85] width 132 height 13
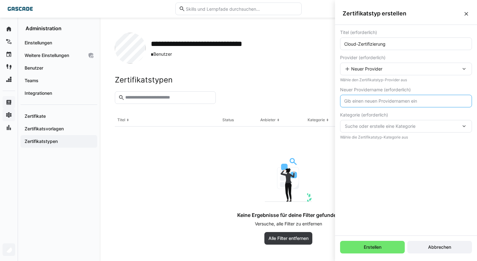
click at [374, 101] on input "text" at bounding box center [405, 101] width 125 height 6
type input "AWS"
click at [384, 126] on span "Suche oder erstelle eine Kategorie" at bounding box center [403, 126] width 116 height 6
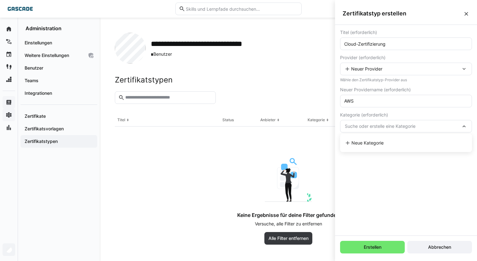
click at [409, 125] on span "Suche oder erstelle eine Kategorie" at bounding box center [403, 126] width 116 height 6
click at [411, 128] on span "Suche oder erstelle eine Kategorie" at bounding box center [403, 126] width 116 height 6
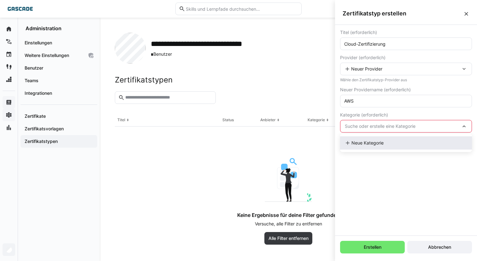
click at [395, 148] on div "Neue Kategorie" at bounding box center [406, 143] width 132 height 13
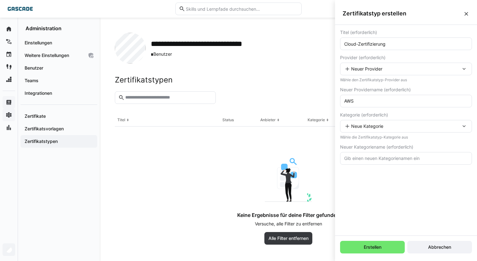
click at [394, 157] on input "text" at bounding box center [405, 159] width 125 height 6
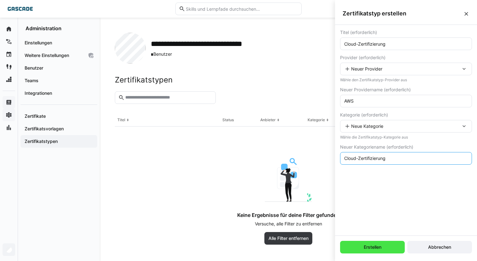
type input "Cloud-Zertifizierung"
click at [380, 249] on span "Erstellen" at bounding box center [373, 247] width 20 height 6
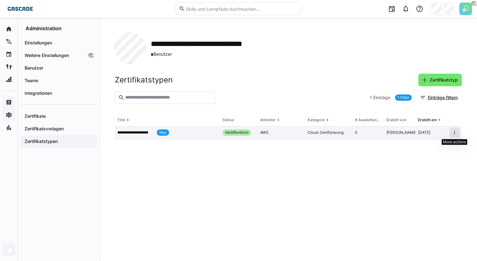
click at [455, 131] on eds-icon at bounding box center [454, 132] width 5 height 5
click at [430, 147] on div "Bearbeiten" at bounding box center [436, 146] width 38 height 5
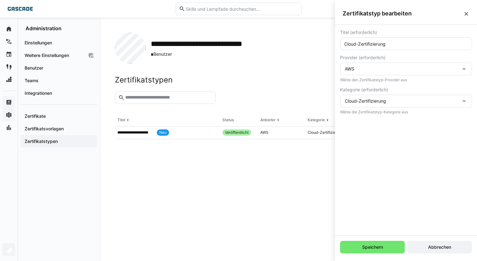
click at [405, 44] on input "Cloud-Zertifizierung" at bounding box center [405, 44] width 125 height 6
paste input "AWS/Azure Solution Architect"
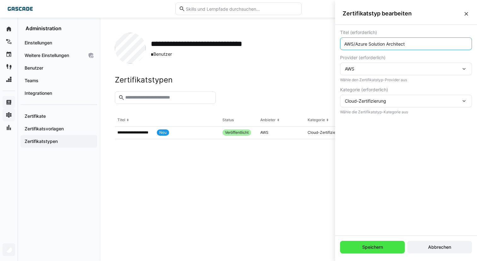
type input "AWS/Azure Solution Architect"
click at [371, 247] on span "Speichern" at bounding box center [372, 247] width 23 height 6
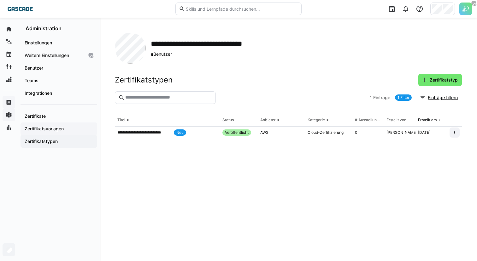
click at [71, 128] on span "Zertifikatsvorlagen" at bounding box center [59, 129] width 70 height 6
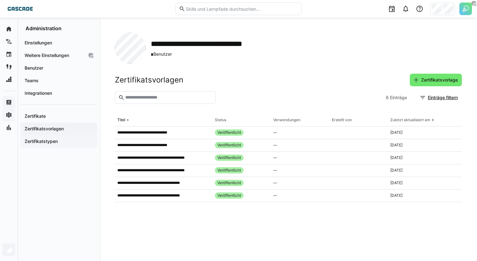
click at [69, 143] on span "Zertifikatstypen" at bounding box center [59, 141] width 70 height 6
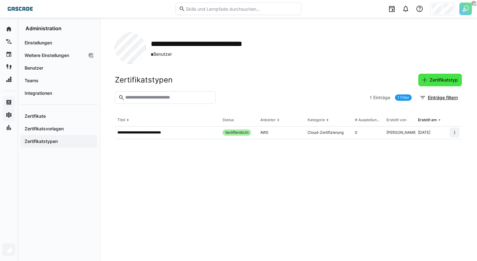
click at [440, 77] on span "Zertifikatstyp" at bounding box center [444, 80] width 30 height 6
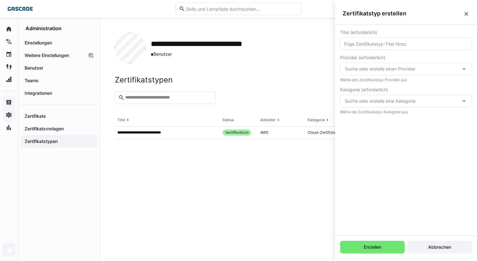
click at [386, 50] on div "Titel (erforderlich) Provider (erforderlich) Suche oder erstelle einen Provider…" at bounding box center [406, 72] width 142 height 95
click at [385, 45] on input "text" at bounding box center [405, 44] width 125 height 6
paste input "IPMA Level C"
type input "IPMA Level C"
click at [385, 75] on div "Suche oder erstelle einen Provider" at bounding box center [406, 69] width 132 height 13
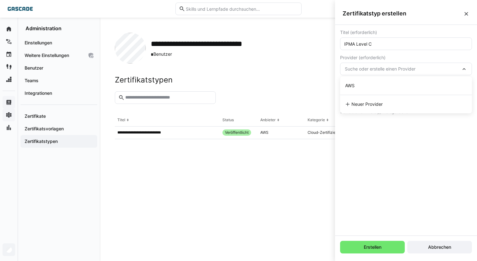
click at [387, 72] on span "Suche oder erstelle einen Provider" at bounding box center [403, 69] width 116 height 6
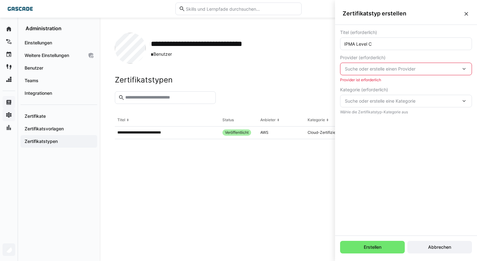
click at [387, 72] on span "Suche oder erstelle einen Provider" at bounding box center [403, 69] width 116 height 6
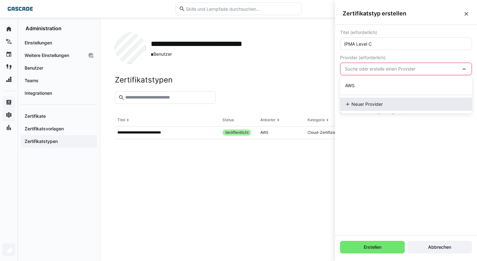
click at [375, 105] on span "Neuer Provider" at bounding box center [366, 104] width 31 height 6
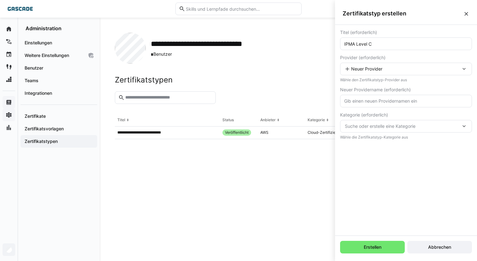
click at [374, 102] on input "text" at bounding box center [405, 101] width 125 height 6
type input "IPMA"
click at [395, 129] on span "Suche oder erstelle eine Kategorie" at bounding box center [403, 126] width 116 height 6
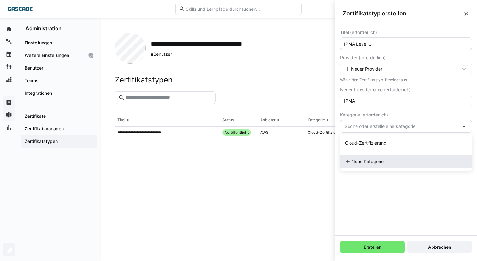
click at [377, 159] on span "Neue Kategorie" at bounding box center [367, 162] width 32 height 6
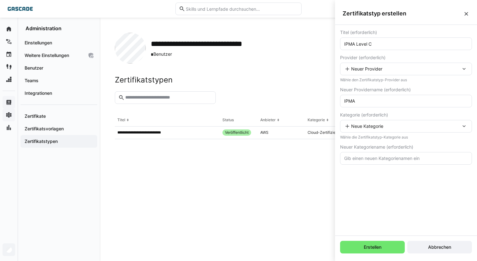
click at [377, 158] on input "text" at bounding box center [405, 159] width 125 height 6
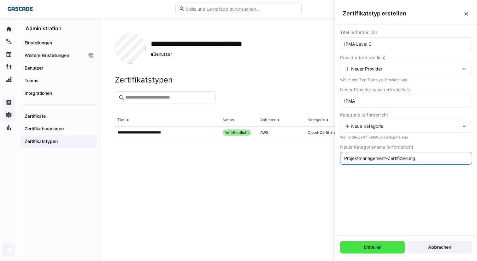
type input "Projektmanagement-Zertifizierung"
click at [376, 242] on span "Erstellen" at bounding box center [372, 247] width 65 height 13
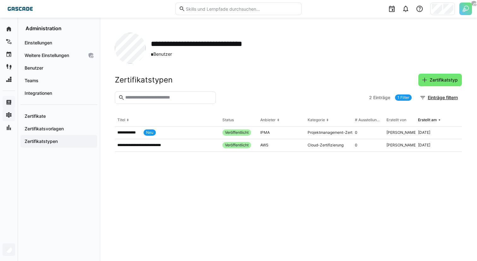
click at [237, 102] on div at bounding box center [292, 97] width 148 height 13
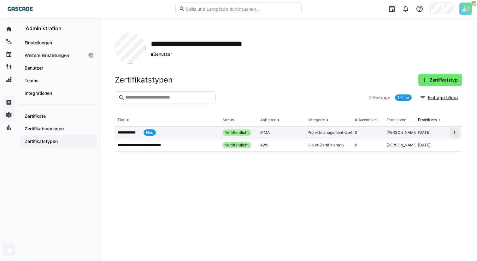
click at [168, 134] on app-table-first-column "**********" at bounding box center [167, 133] width 100 height 6
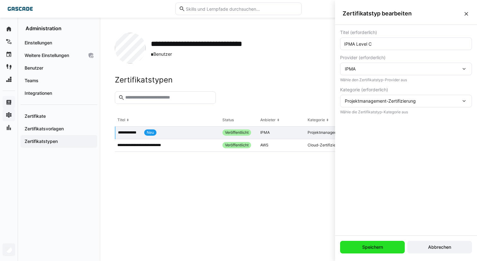
click at [355, 244] on span "Speichern" at bounding box center [372, 247] width 65 height 13
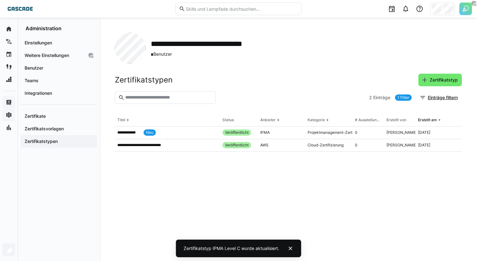
click at [259, 189] on eds-table "**********" at bounding box center [288, 180] width 347 height 132
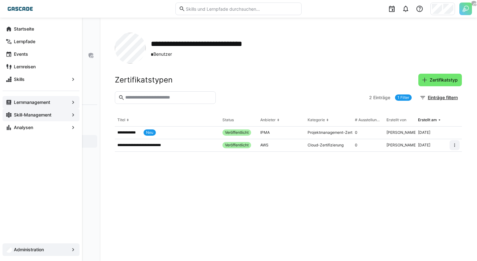
click at [0, 0] on app-navigation-label "Administration" at bounding box center [0, 0] width 0 height 0
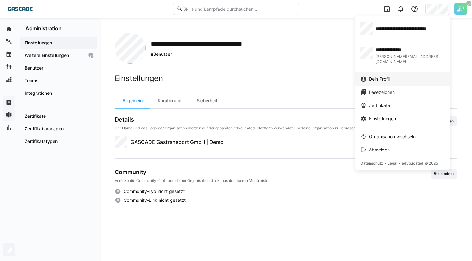
click at [372, 76] on span "Dein Profil" at bounding box center [379, 79] width 21 height 6
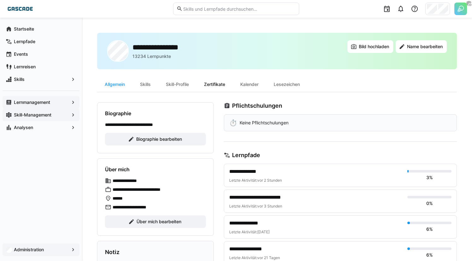
click at [232, 84] on div "Zertifikate" at bounding box center [214, 84] width 36 height 15
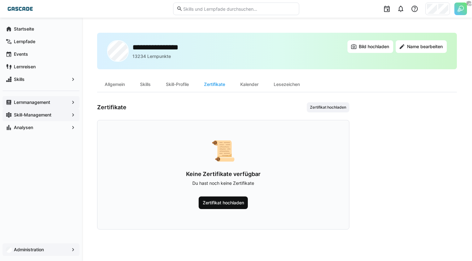
click at [237, 201] on span "Zertifikat hochladen" at bounding box center [223, 203] width 43 height 6
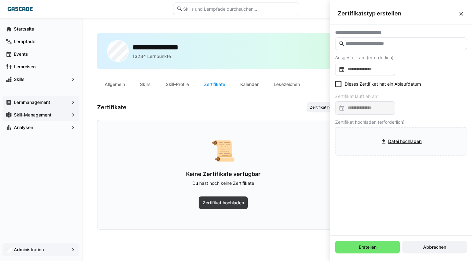
click at [373, 44] on input "text" at bounding box center [404, 44] width 119 height 6
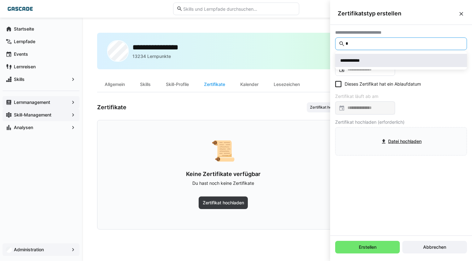
type input "*"
click at [371, 61] on div "**********" at bounding box center [401, 60] width 122 height 6
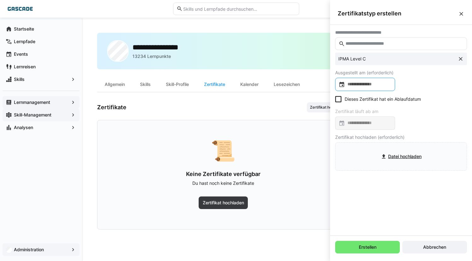
click at [372, 88] on div at bounding box center [365, 84] width 60 height 13
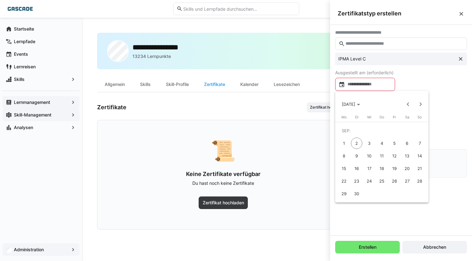
click at [369, 180] on span "24" at bounding box center [369, 181] width 11 height 11
type input "**********"
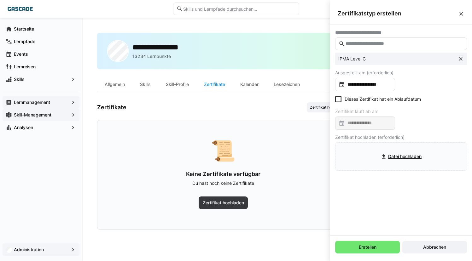
click at [378, 100] on eds-checkbox "Dieses Zertifikat hat ein Ablaufdatum" at bounding box center [378, 99] width 86 height 6
click at [371, 129] on div at bounding box center [365, 123] width 60 height 13
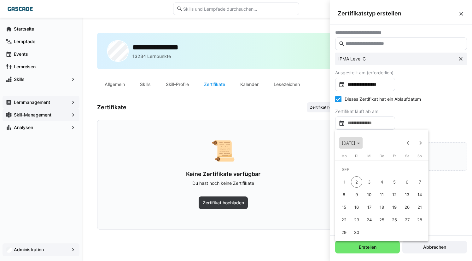
click at [360, 145] on span "[DATE]" at bounding box center [351, 143] width 18 height 5
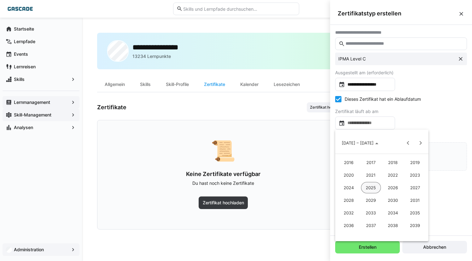
click at [372, 198] on span "2029" at bounding box center [371, 200] width 20 height 11
click at [395, 201] on span "NOV." at bounding box center [393, 200] width 20 height 11
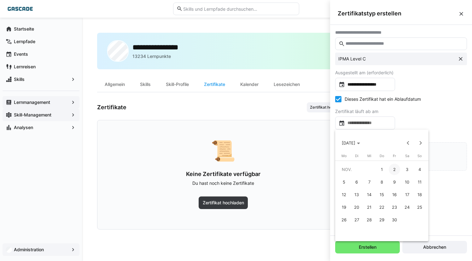
click at [395, 170] on span "2" at bounding box center [394, 169] width 11 height 11
type input "**********"
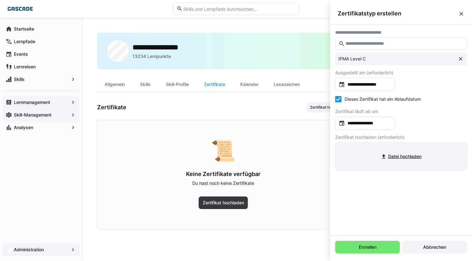
click at [399, 155] on input "file" at bounding box center [401, 157] width 131 height 28
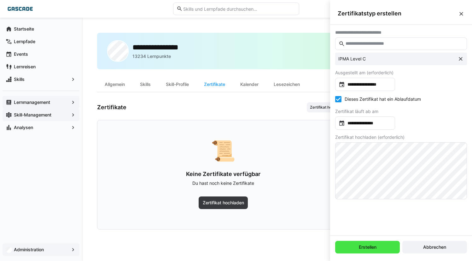
click at [374, 249] on span "Erstellen" at bounding box center [368, 247] width 20 height 6
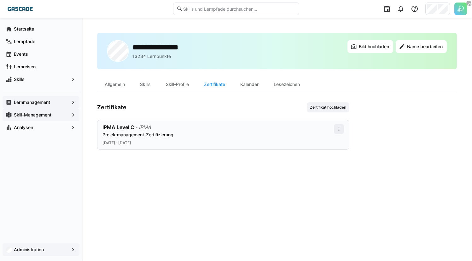
click at [224, 138] on div "IPMA Level C - IPMA Projektmanagement-Zertifizierung [DATE] - [DATE]" at bounding box center [217, 134] width 231 height 21
click at [338, 128] on eds-icon at bounding box center [338, 129] width 5 height 5
click at [234, 228] on div "**********" at bounding box center [277, 139] width 360 height 213
click at [187, 85] on div "Skill-Profile" at bounding box center [177, 84] width 38 height 15
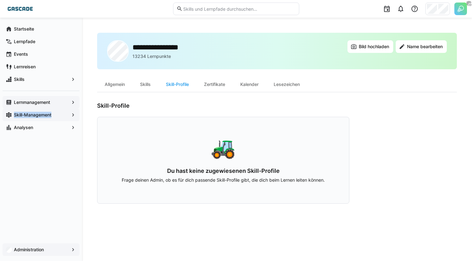
click at [56, 112] on span "Skill-Management" at bounding box center [41, 115] width 56 height 6
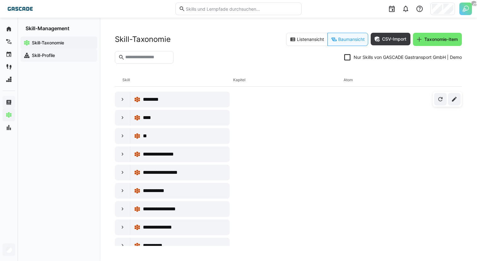
click at [65, 54] on span "Skill-Profile" at bounding box center [62, 55] width 63 height 6
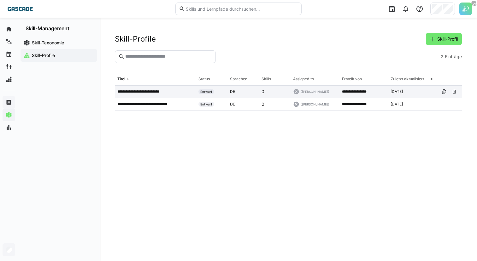
click at [165, 96] on div "**********" at bounding box center [155, 92] width 81 height 13
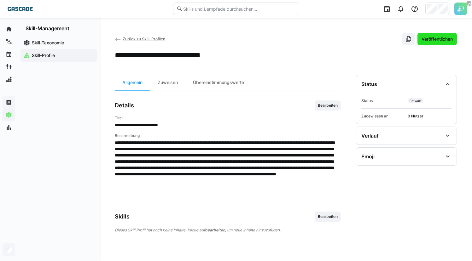
click at [440, 41] on span "Veröffentlichen" at bounding box center [437, 39] width 33 height 6
click at [168, 83] on div "Zuweisen" at bounding box center [167, 82] width 35 height 15
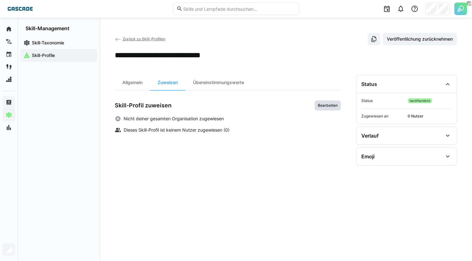
click at [331, 101] on span "Bearbeiten" at bounding box center [328, 106] width 26 height 10
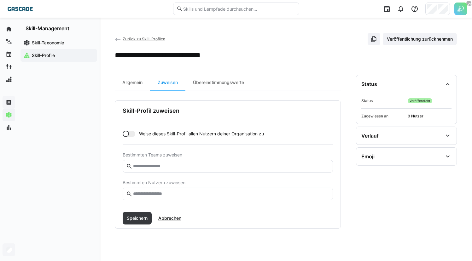
click at [180, 196] on input "text" at bounding box center [230, 194] width 197 height 6
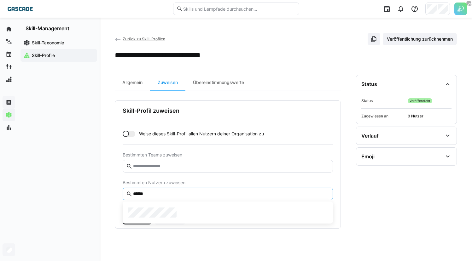
type input "******"
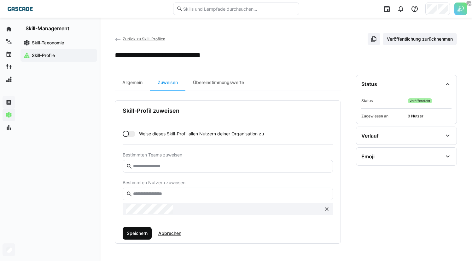
click at [135, 235] on span "Speichern" at bounding box center [137, 234] width 23 height 6
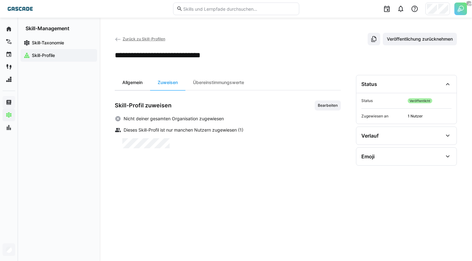
click at [134, 87] on div "Allgemein" at bounding box center [132, 82] width 35 height 15
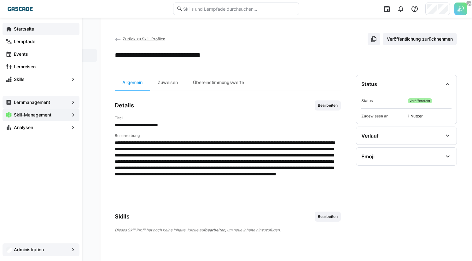
click at [40, 26] on span "Startseite" at bounding box center [44, 29] width 63 height 6
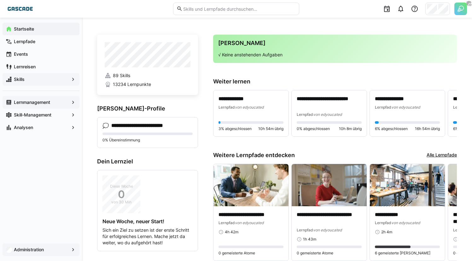
click at [40, 79] on span "Skills" at bounding box center [41, 79] width 56 height 6
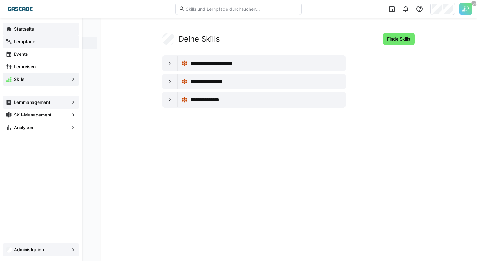
click at [34, 106] on div "Lernmanagement" at bounding box center [41, 102] width 77 height 13
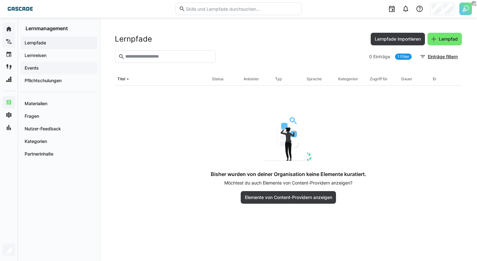
click at [65, 66] on span "Events" at bounding box center [59, 68] width 70 height 6
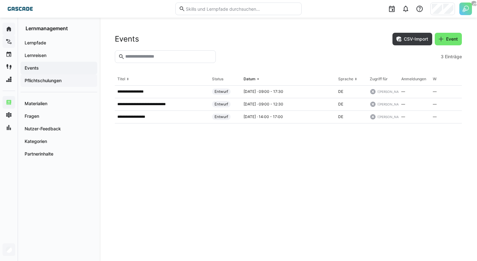
click at [66, 81] on span "Pflichtschulungen" at bounding box center [59, 81] width 70 height 6
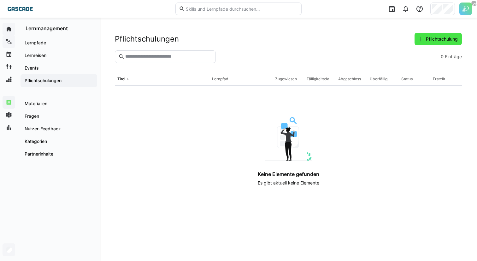
click at [437, 39] on span "Pflichtschulung" at bounding box center [442, 39] width 34 height 6
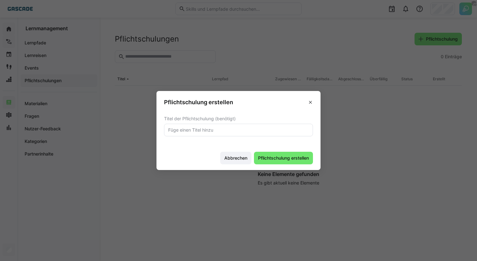
click at [236, 130] on input "text" at bounding box center [238, 130] width 142 height 6
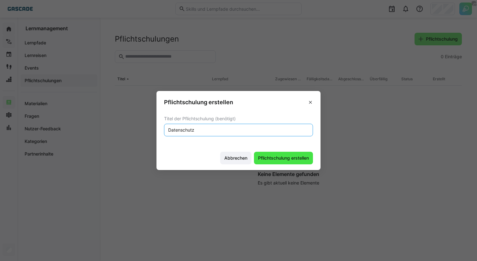
type input "Datenschutz"
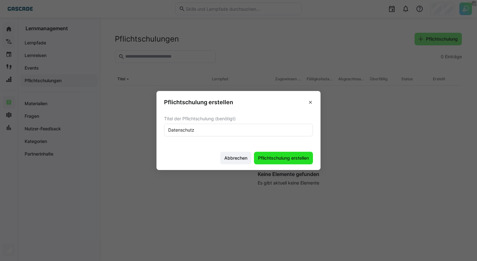
click at [285, 156] on span "Pflichtschulung erstellen" at bounding box center [283, 158] width 53 height 6
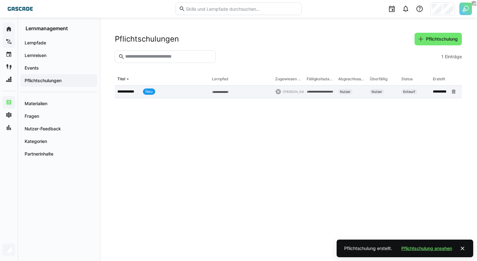
click at [194, 92] on app-table-first-column "**********" at bounding box center [162, 92] width 90 height 6
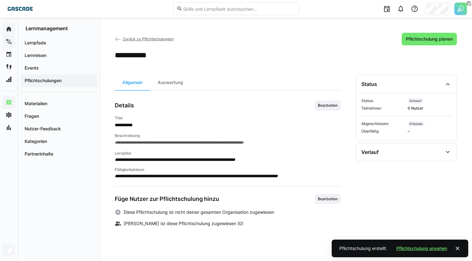
click at [320, 113] on div "**********" at bounding box center [228, 140] width 226 height 78
click at [322, 108] on span "Bearbeiten" at bounding box center [328, 106] width 26 height 10
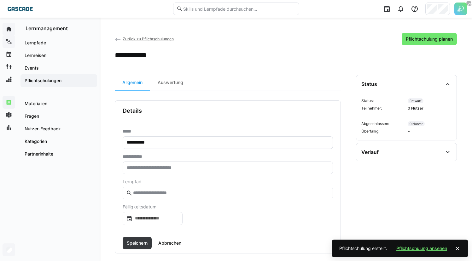
click at [163, 170] on input "text" at bounding box center [227, 168] width 203 height 6
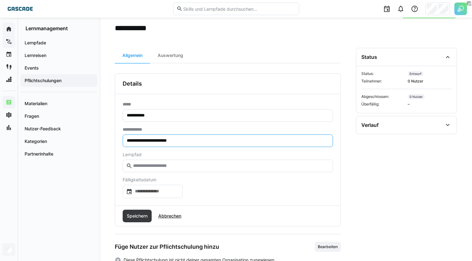
scroll to position [35, 0]
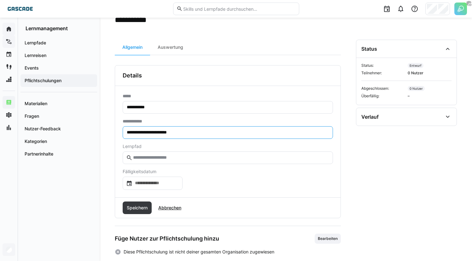
type input "**********"
click at [186, 154] on eds-input at bounding box center [228, 158] width 210 height 13
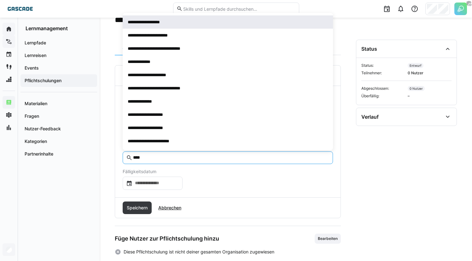
type input "****"
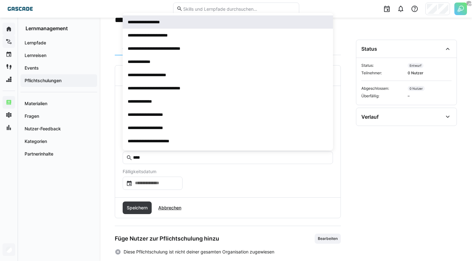
click at [190, 26] on span "**********" at bounding box center [228, 21] width 210 height 13
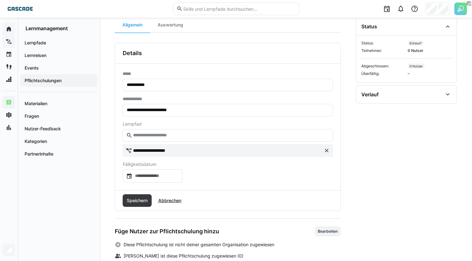
scroll to position [68, 0]
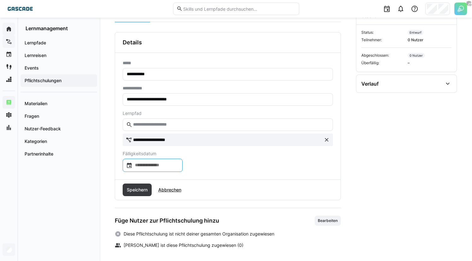
click at [163, 168] on input at bounding box center [155, 165] width 47 height 6
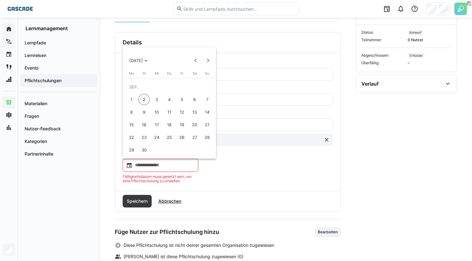
click at [144, 149] on span "30" at bounding box center [143, 149] width 11 height 11
type input "**********"
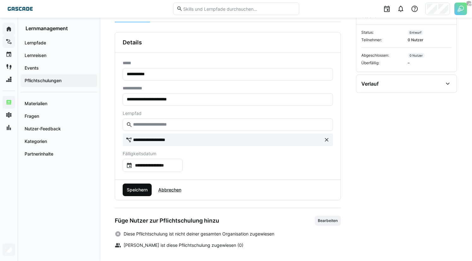
click at [141, 188] on span "Speichern" at bounding box center [137, 190] width 23 height 6
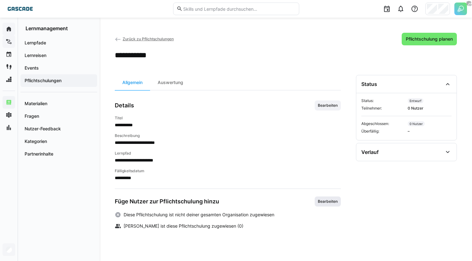
click at [330, 202] on span "Bearbeiten" at bounding box center [327, 201] width 21 height 5
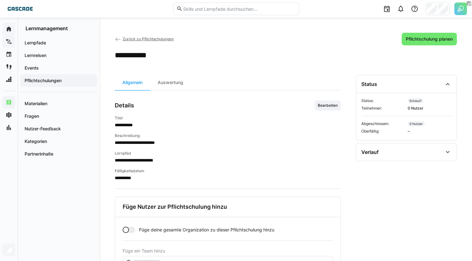
scroll to position [79, 0]
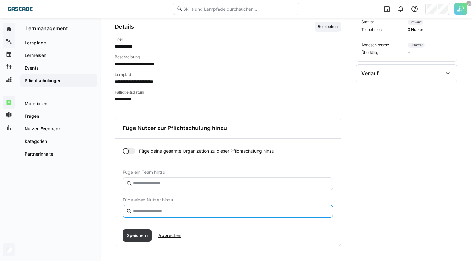
click at [156, 214] on input "text" at bounding box center [230, 212] width 197 height 6
type input "******"
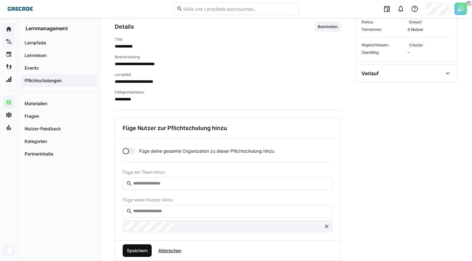
click at [141, 247] on span "Speichern" at bounding box center [137, 251] width 29 height 13
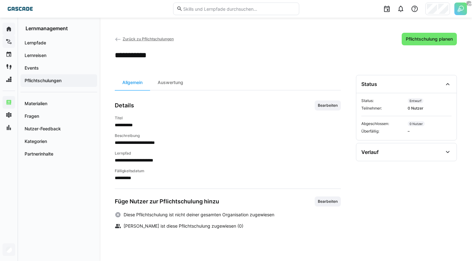
scroll to position [0, 0]
click at [176, 89] on div "Auswertung" at bounding box center [170, 82] width 41 height 15
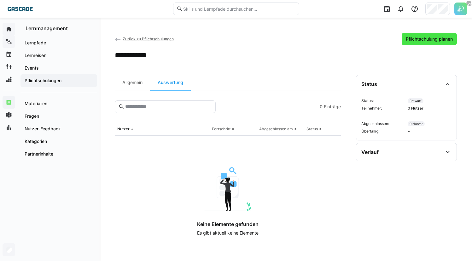
click at [432, 38] on span "Pflichtschulung planen" at bounding box center [429, 39] width 49 height 6
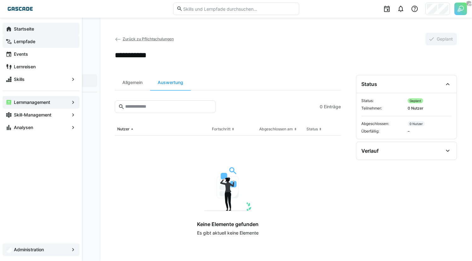
click at [0, 0] on app-navigation-label "Startseite" at bounding box center [0, 0] width 0 height 0
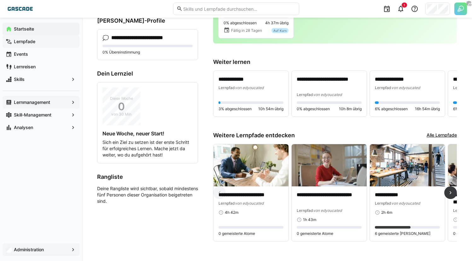
scroll to position [92, 0]
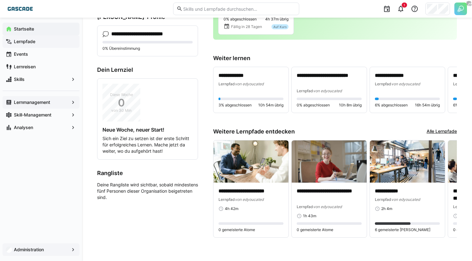
click at [53, 100] on span "Lernmanagement" at bounding box center [41, 102] width 56 height 6
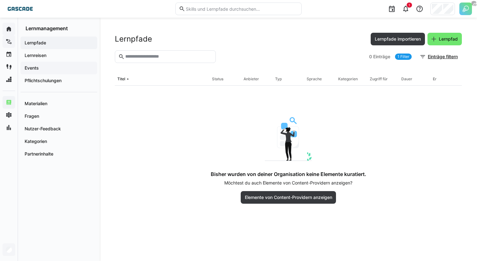
click at [53, 68] on span "Events" at bounding box center [59, 68] width 70 height 6
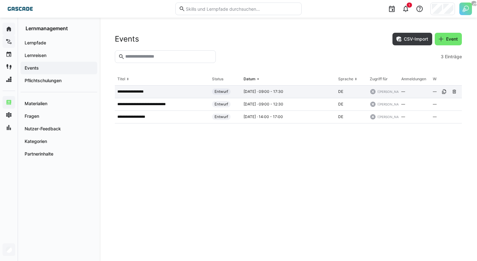
click at [143, 95] on div "**********" at bounding box center [162, 92] width 95 height 13
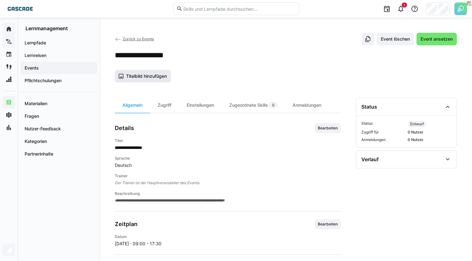
click at [149, 78] on span "Titelbild hinzufügen" at bounding box center [146, 76] width 43 height 6
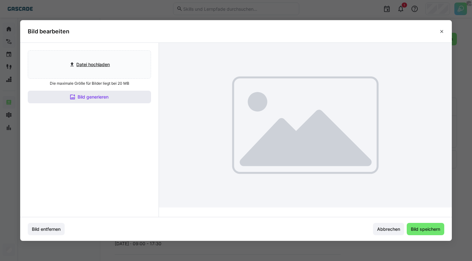
click at [125, 98] on span "Bild generieren" at bounding box center [89, 97] width 123 height 13
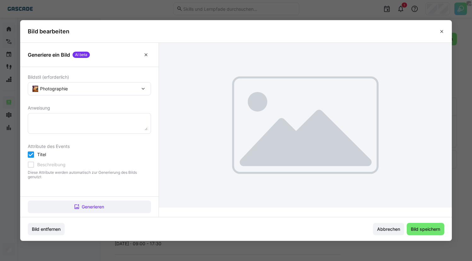
click at [114, 122] on textarea at bounding box center [89, 124] width 116 height 14
type textarea "Projektmanagement-Seminar"
click at [86, 205] on span "Generieren" at bounding box center [93, 207] width 24 height 6
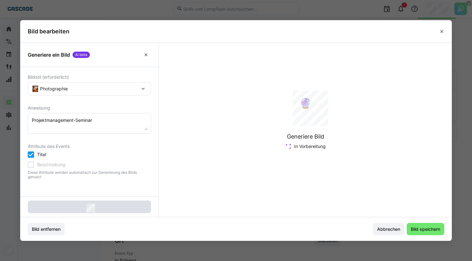
scroll to position [32, 0]
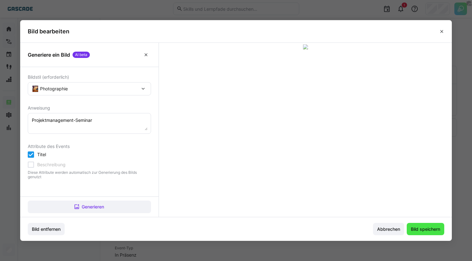
click at [432, 226] on span "Bild speichern" at bounding box center [425, 229] width 31 height 6
